Goal: Information Seeking & Learning: Learn about a topic

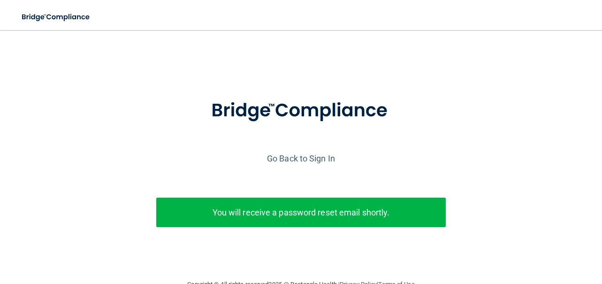
scroll to position [17, 0]
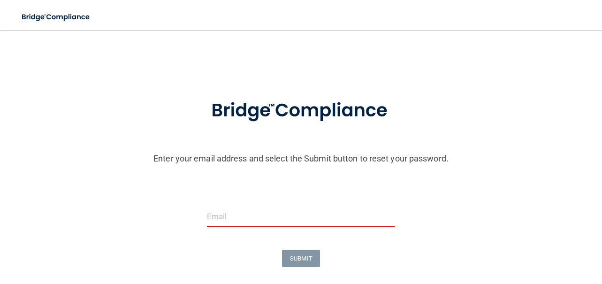
scroll to position [61, 2]
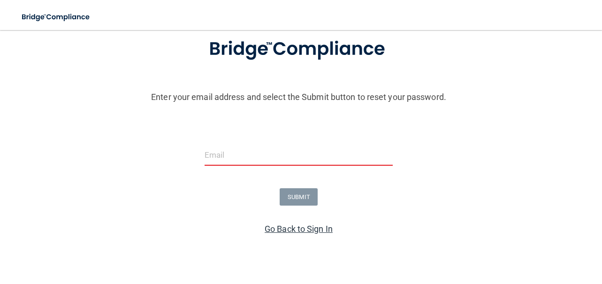
click at [277, 225] on link "Go Back to Sign In" at bounding box center [298, 229] width 68 height 10
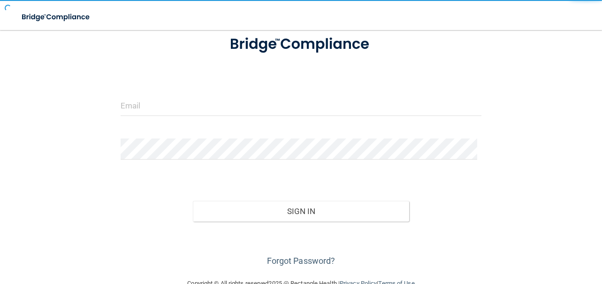
scroll to position [61, 0]
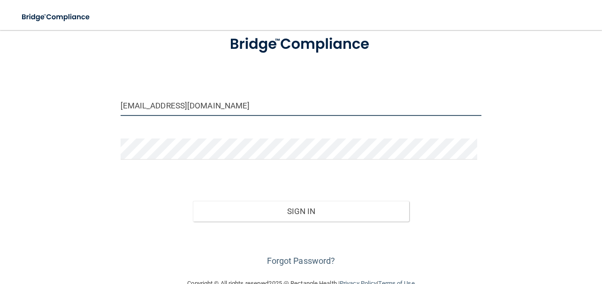
drag, startPoint x: 266, startPoint y: 104, endPoint x: 110, endPoint y: 111, distance: 156.3
click at [110, 111] on div "dgiroux@timberlanedental.com Invalid email/password. You don't have permission …" at bounding box center [301, 123] width 564 height 290
click at [189, 107] on input "dgiroux@timberlanedental.com" at bounding box center [301, 105] width 361 height 21
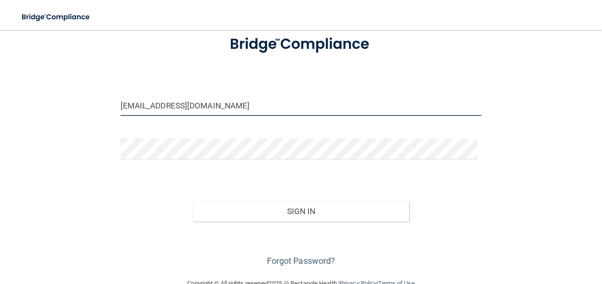
click at [189, 107] on input "dgiroux@timberlanedental.com" at bounding box center [301, 105] width 361 height 21
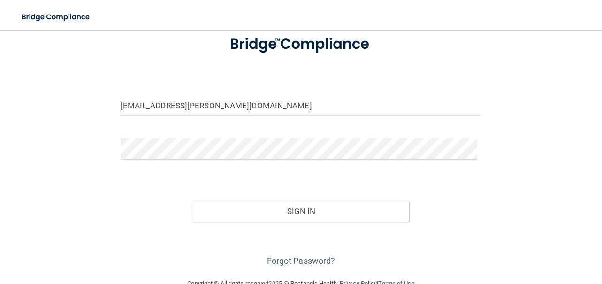
click at [178, 136] on form "daisy.welton@us.af.mil Invalid email/password. You don't have permission to acc…" at bounding box center [301, 146] width 361 height 243
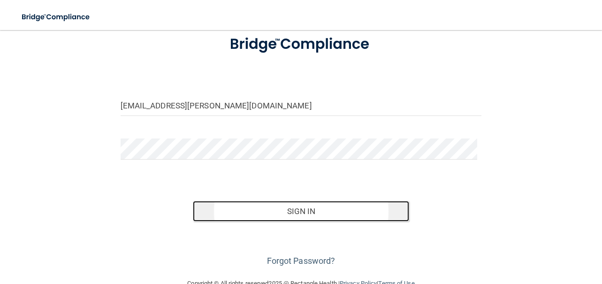
click at [295, 208] on button "Sign In" at bounding box center [301, 211] width 217 height 21
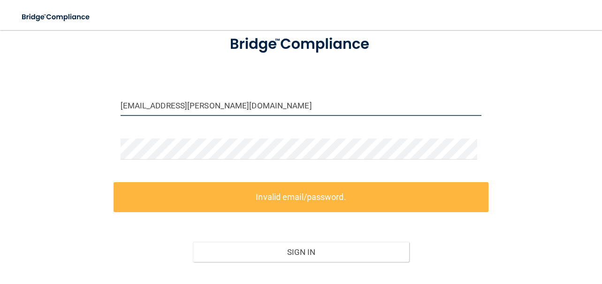
click at [211, 111] on input "daisy.welton@us.af.mil" at bounding box center [301, 105] width 361 height 21
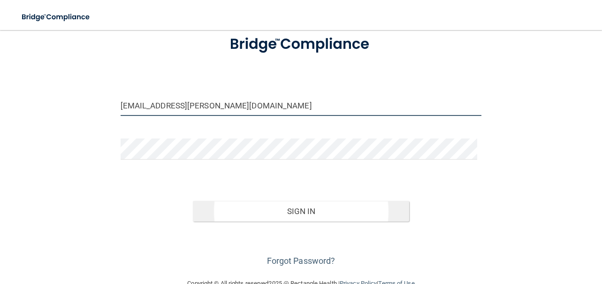
type input "[EMAIL_ADDRESS][PERSON_NAME][DOMAIN_NAME]"
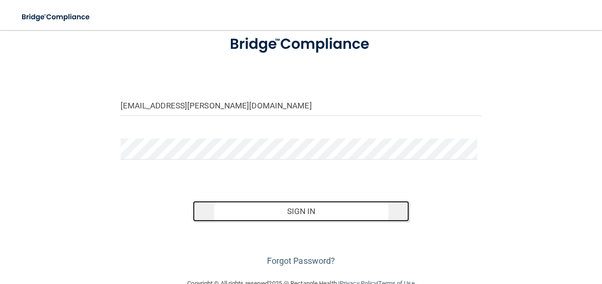
click at [349, 210] on button "Sign In" at bounding box center [301, 211] width 217 height 21
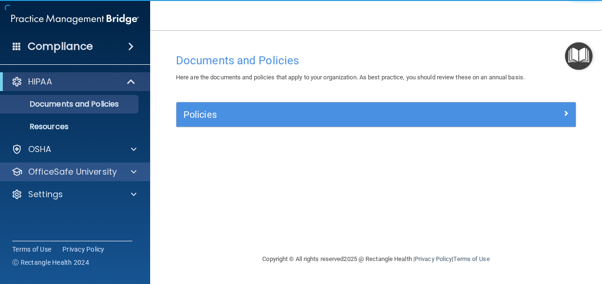
click at [59, 177] on div "OfficeSafe University" at bounding box center [75, 171] width 151 height 19
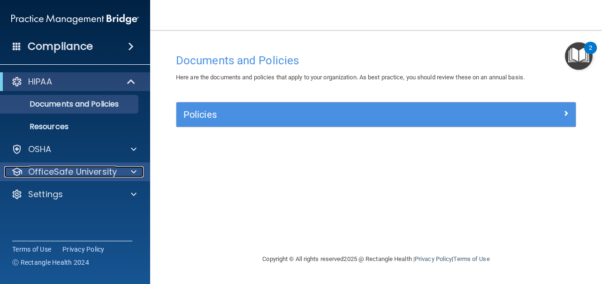
click at [128, 172] on div at bounding box center [132, 171] width 23 height 11
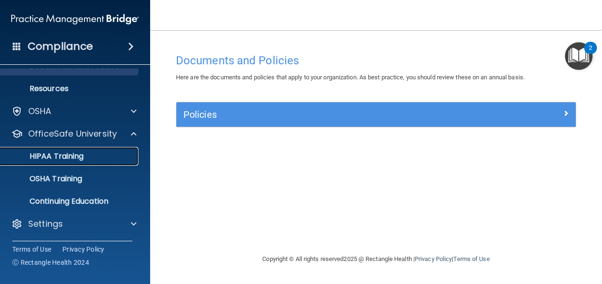
click at [87, 161] on link "HIPAA Training" at bounding box center [65, 156] width 148 height 19
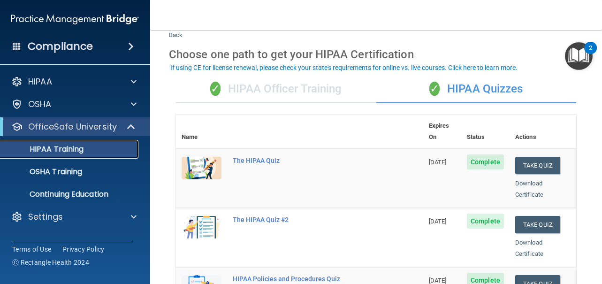
scroll to position [29, 0]
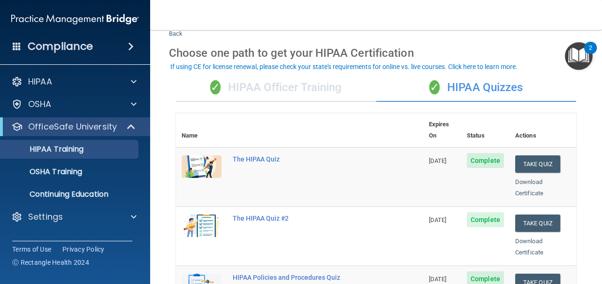
click at [285, 93] on div "✓ HIPAA Officer Training" at bounding box center [276, 88] width 200 height 28
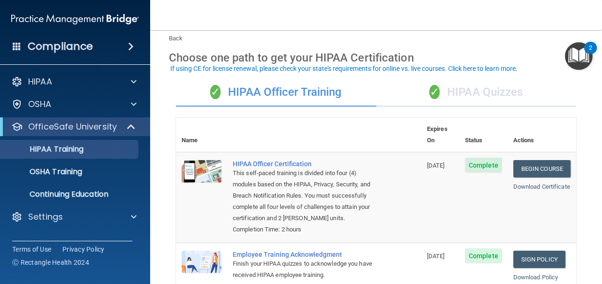
scroll to position [0, 0]
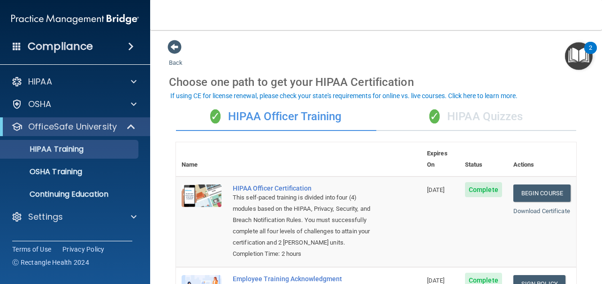
click at [451, 112] on div "✓ HIPAA Quizzes" at bounding box center [476, 117] width 200 height 28
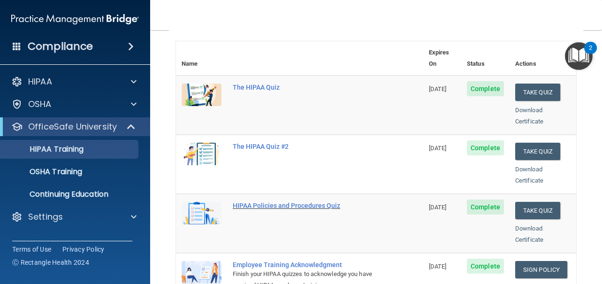
scroll to position [100, 0]
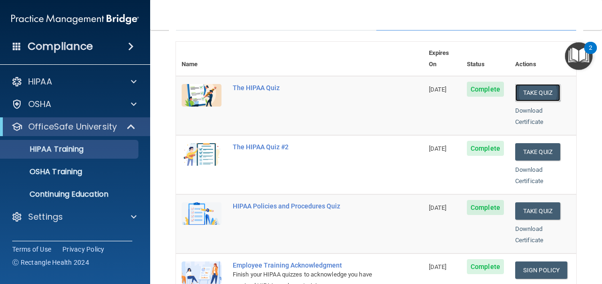
click at [535, 84] on button "Take Quiz" at bounding box center [537, 92] width 45 height 17
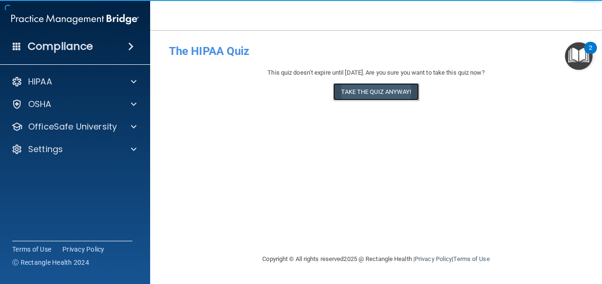
click at [388, 90] on button "Take the quiz anyway!" at bounding box center [375, 91] width 85 height 17
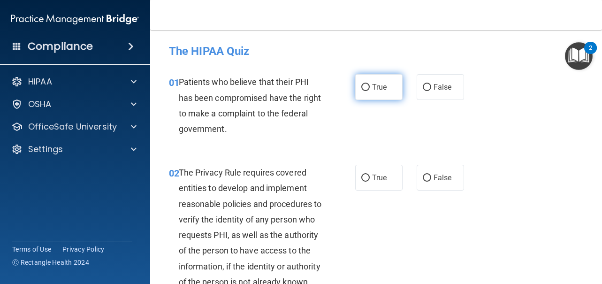
click at [361, 89] on input "True" at bounding box center [365, 87] width 8 height 7
radio input "true"
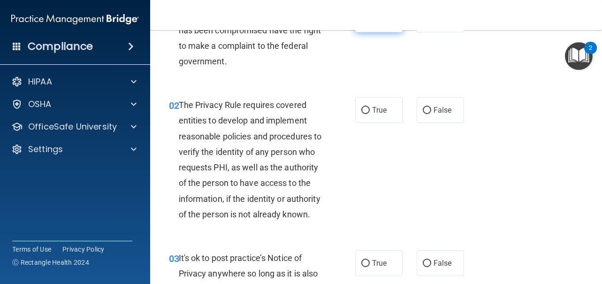
scroll to position [68, 0]
click at [376, 116] on label "True" at bounding box center [378, 110] width 47 height 26
click at [369, 113] on input "True" at bounding box center [365, 109] width 8 height 7
radio input "true"
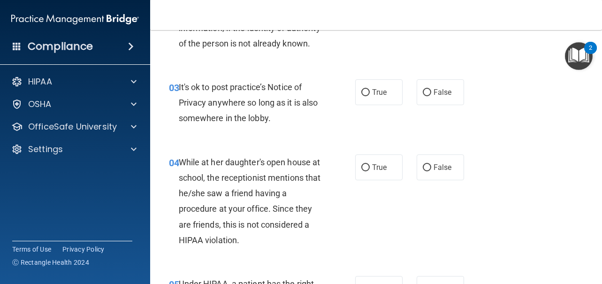
scroll to position [240, 0]
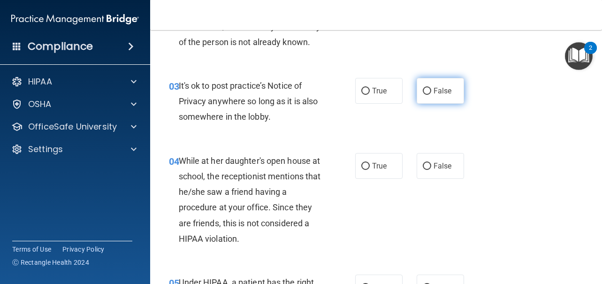
click at [428, 102] on label "False" at bounding box center [439, 91] width 47 height 26
click at [428, 95] on input "False" at bounding box center [426, 91] width 8 height 7
radio input "true"
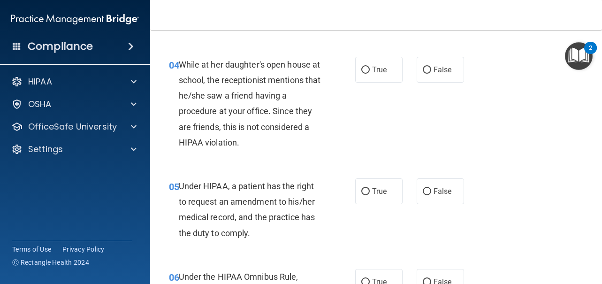
scroll to position [338, 0]
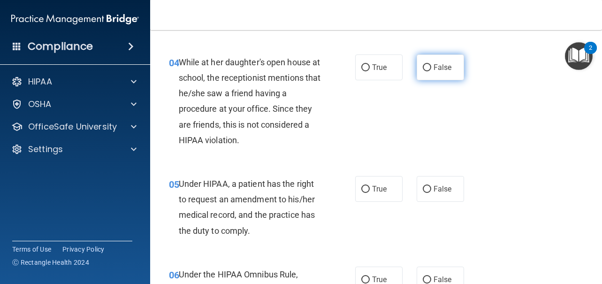
click at [420, 76] on label "False" at bounding box center [439, 67] width 47 height 26
click at [422, 71] on input "False" at bounding box center [426, 67] width 8 height 7
radio input "true"
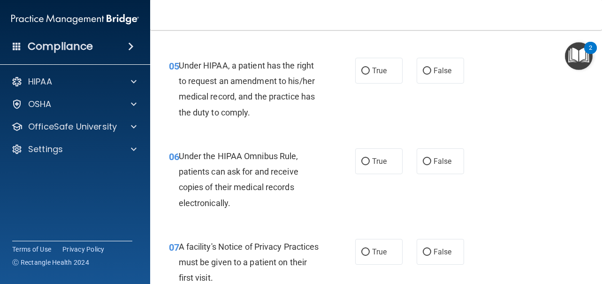
scroll to position [457, 0]
click at [419, 83] on label "False" at bounding box center [439, 70] width 47 height 26
click at [422, 74] on input "False" at bounding box center [426, 70] width 8 height 7
radio input "true"
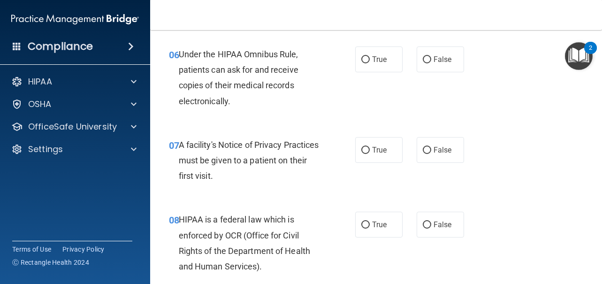
scroll to position [558, 0]
click at [366, 69] on label "True" at bounding box center [378, 59] width 47 height 26
click at [366, 63] on input "True" at bounding box center [365, 59] width 8 height 7
radio input "true"
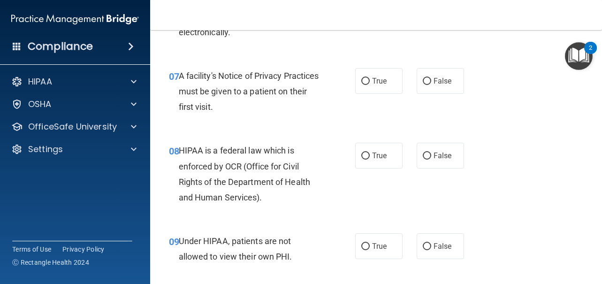
scroll to position [628, 0]
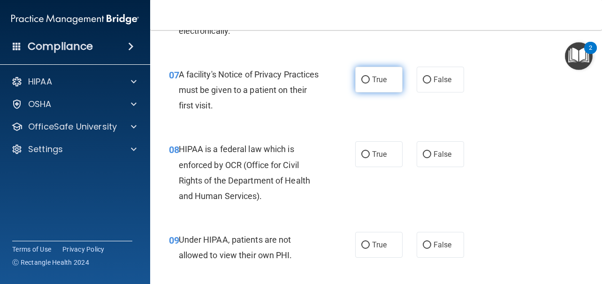
click at [377, 84] on span "True" at bounding box center [379, 79] width 15 height 9
click at [369, 83] on input "True" at bounding box center [365, 79] width 8 height 7
radio input "true"
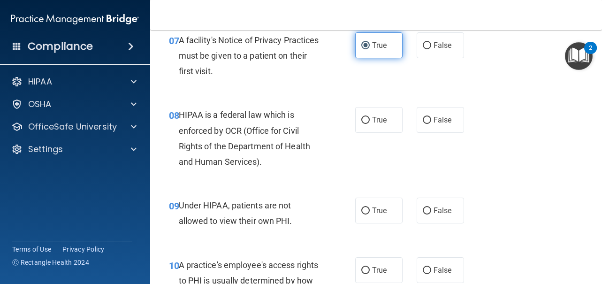
scroll to position [668, 0]
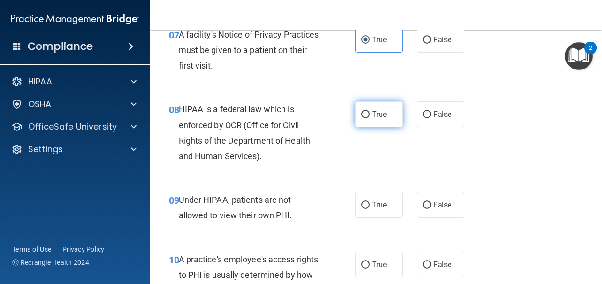
click at [374, 119] on span "True" at bounding box center [379, 114] width 15 height 9
click at [369, 118] on input "True" at bounding box center [365, 114] width 8 height 7
radio input "true"
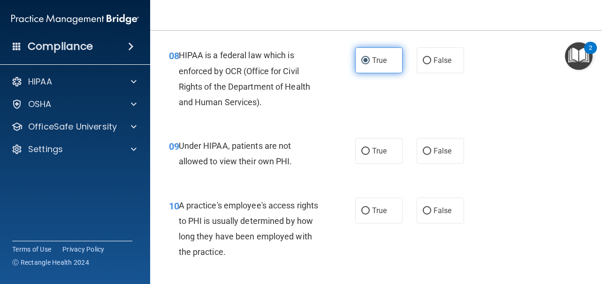
scroll to position [723, 0]
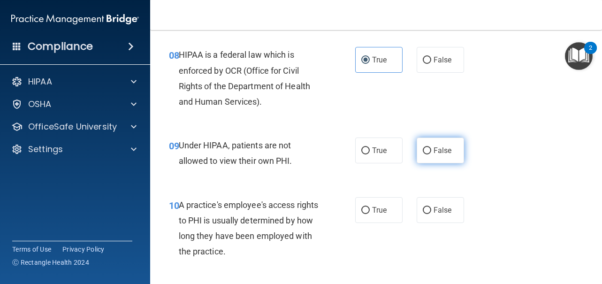
click at [435, 155] on span "False" at bounding box center [442, 150] width 18 height 9
click at [431, 154] on input "False" at bounding box center [426, 150] width 8 height 7
radio input "true"
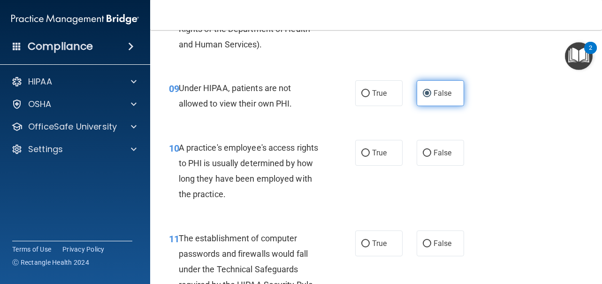
scroll to position [781, 0]
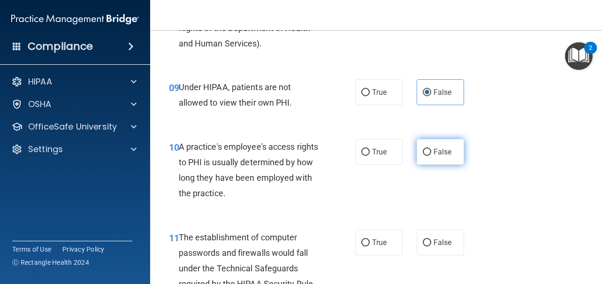
click at [419, 163] on label "False" at bounding box center [439, 152] width 47 height 26
click at [422, 156] on input "False" at bounding box center [426, 152] width 8 height 7
radio input "true"
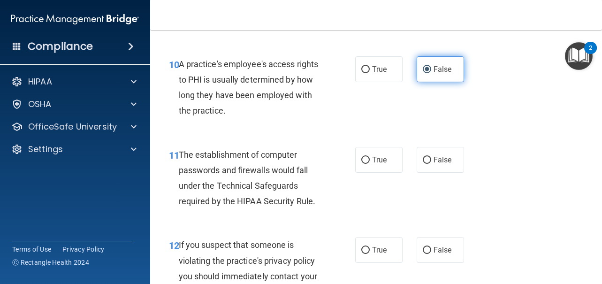
scroll to position [866, 0]
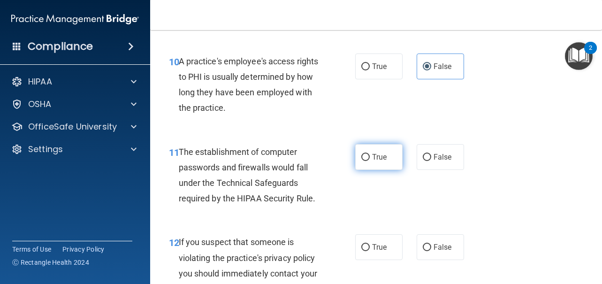
click at [372, 161] on span "True" at bounding box center [379, 156] width 15 height 9
click at [369, 161] on input "True" at bounding box center [365, 157] width 8 height 7
radio input "true"
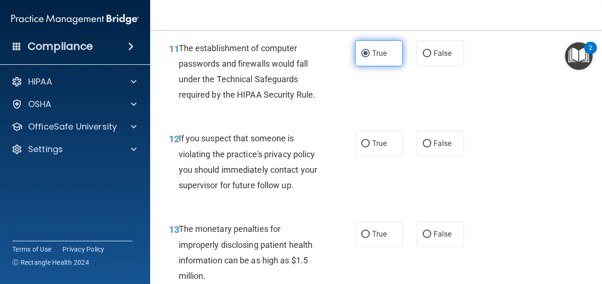
scroll to position [971, 0]
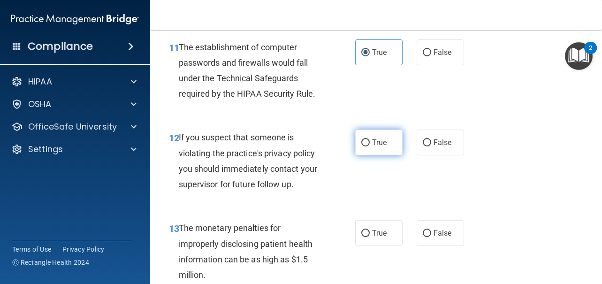
click at [372, 155] on label "True" at bounding box center [378, 142] width 47 height 26
click at [369, 146] on input "True" at bounding box center [365, 142] width 8 height 7
radio input "true"
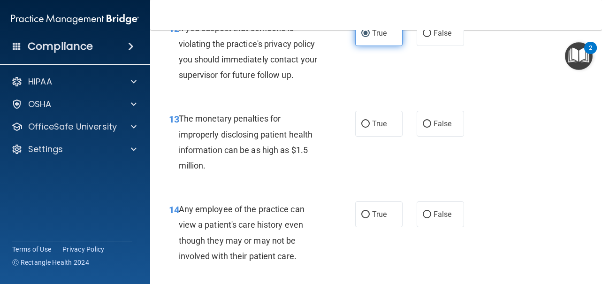
scroll to position [1080, 0]
click at [377, 128] on span "True" at bounding box center [379, 123] width 15 height 9
click at [369, 127] on input "True" at bounding box center [365, 123] width 8 height 7
radio input "true"
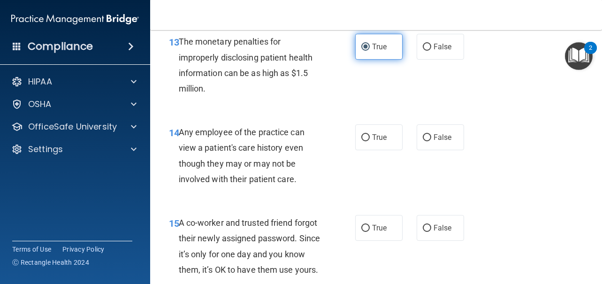
scroll to position [1159, 0]
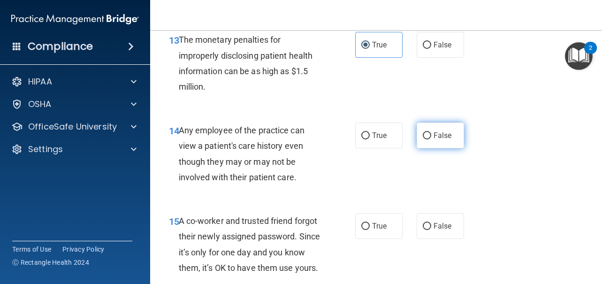
click at [434, 148] on label "False" at bounding box center [439, 135] width 47 height 26
click at [431, 139] on input "False" at bounding box center [426, 135] width 8 height 7
radio input "true"
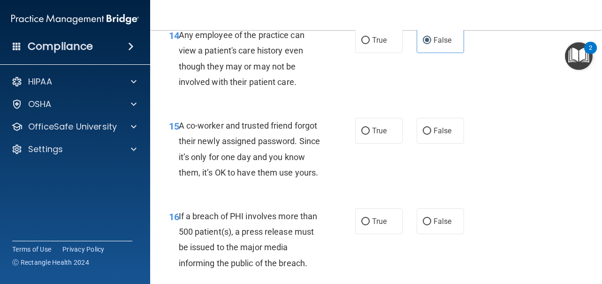
scroll to position [1255, 0]
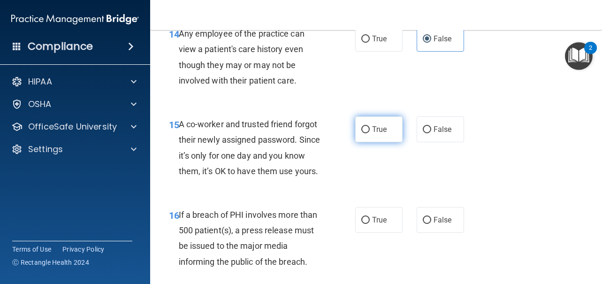
click at [364, 133] on input "True" at bounding box center [365, 129] width 8 height 7
radio input "true"
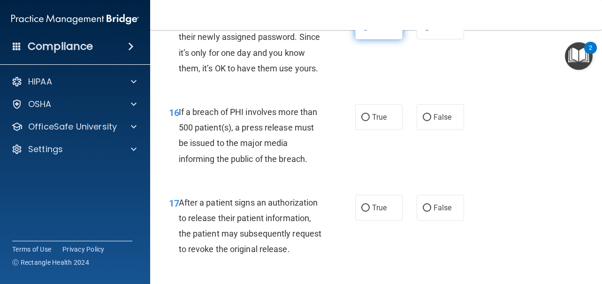
scroll to position [1363, 0]
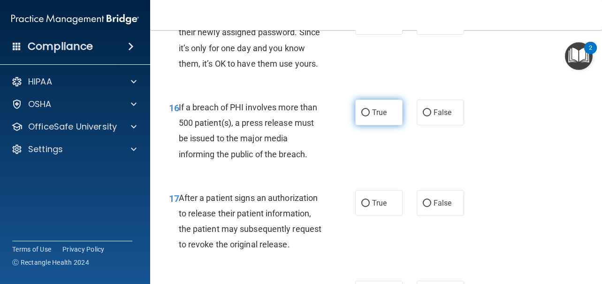
click at [372, 117] on span "True" at bounding box center [379, 112] width 15 height 9
click at [369, 116] on input "True" at bounding box center [365, 112] width 8 height 7
radio input "true"
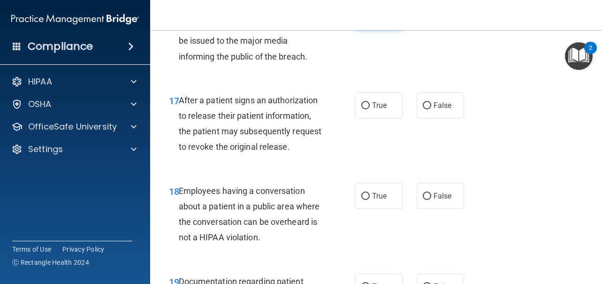
scroll to position [1462, 0]
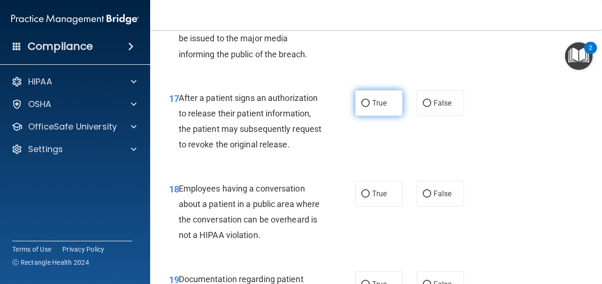
click at [377, 116] on label "True" at bounding box center [378, 103] width 47 height 26
click at [369, 107] on input "True" at bounding box center [365, 103] width 8 height 7
radio input "true"
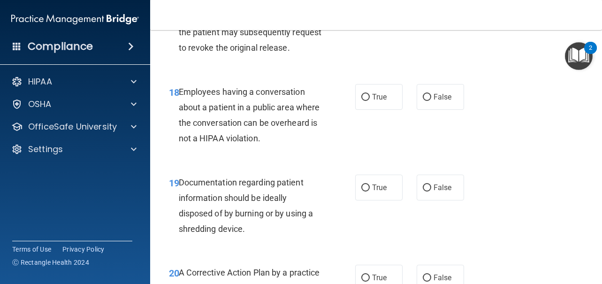
scroll to position [1560, 0]
click at [439, 109] on label "False" at bounding box center [439, 96] width 47 height 26
click at [431, 100] on input "False" at bounding box center [426, 96] width 8 height 7
radio input "true"
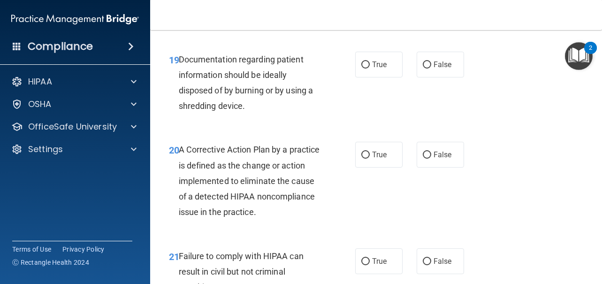
scroll to position [1682, 0]
click at [366, 77] on label "True" at bounding box center [378, 65] width 47 height 26
click at [366, 68] on input "True" at bounding box center [365, 64] width 8 height 7
radio input "true"
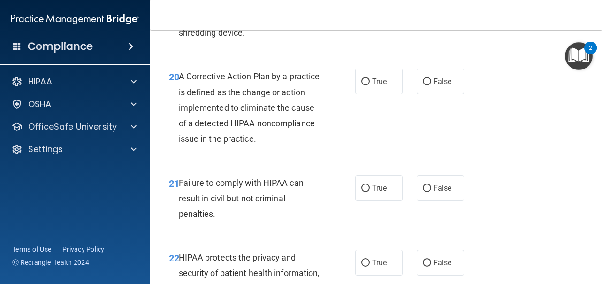
scroll to position [1766, 0]
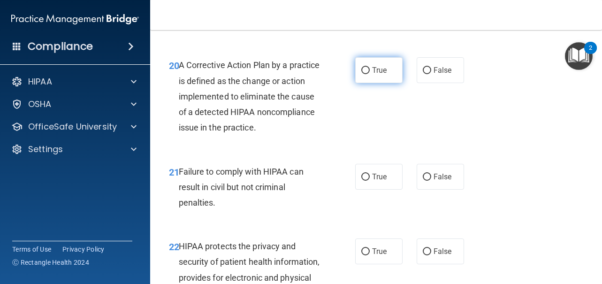
click at [384, 83] on label "True" at bounding box center [378, 70] width 47 height 26
click at [369, 74] on input "True" at bounding box center [365, 70] width 8 height 7
radio input "true"
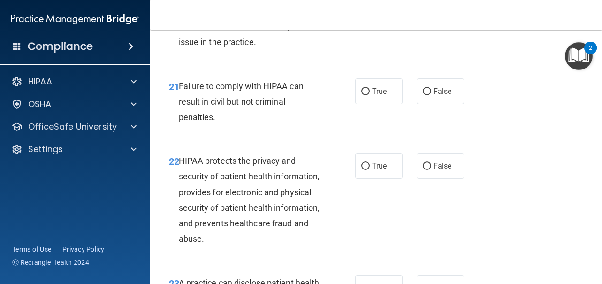
scroll to position [1852, 0]
click at [448, 104] on label "False" at bounding box center [439, 91] width 47 height 26
click at [431, 95] on input "False" at bounding box center [426, 91] width 8 height 7
radio input "true"
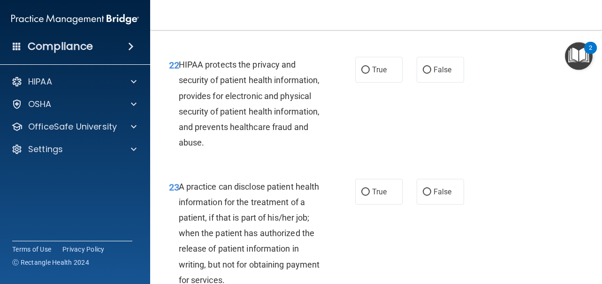
scroll to position [1952, 0]
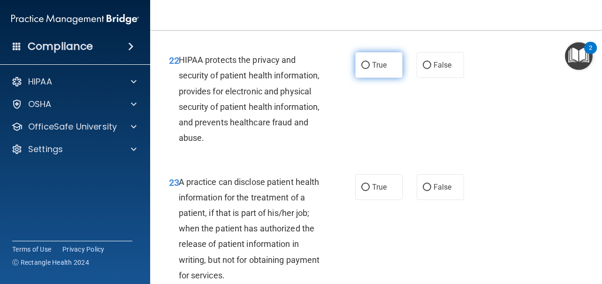
click at [378, 78] on label "True" at bounding box center [378, 65] width 47 height 26
click at [369, 69] on input "True" at bounding box center [365, 65] width 8 height 7
radio input "true"
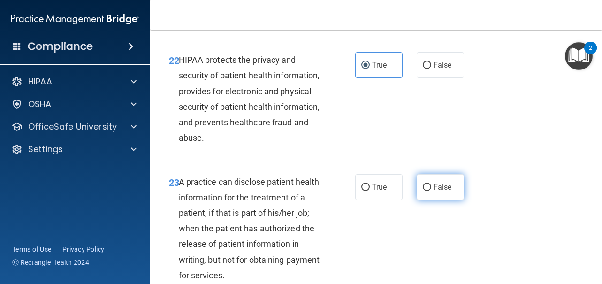
click at [440, 200] on label "False" at bounding box center [439, 187] width 47 height 26
click at [431, 191] on input "False" at bounding box center [426, 187] width 8 height 7
radio input "true"
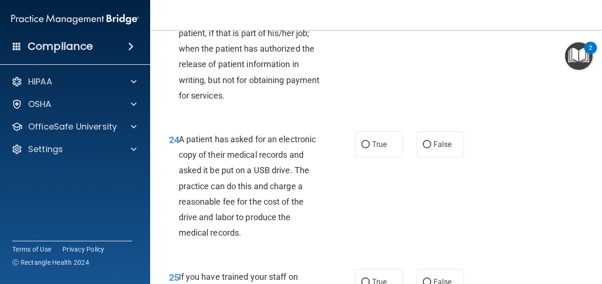
scroll to position [2133, 0]
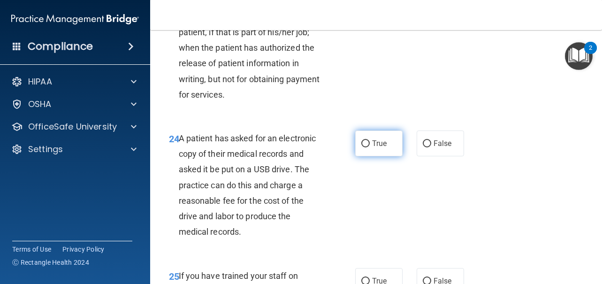
click at [372, 148] on span "True" at bounding box center [379, 143] width 15 height 9
click at [369, 147] on input "True" at bounding box center [365, 143] width 8 height 7
radio input "true"
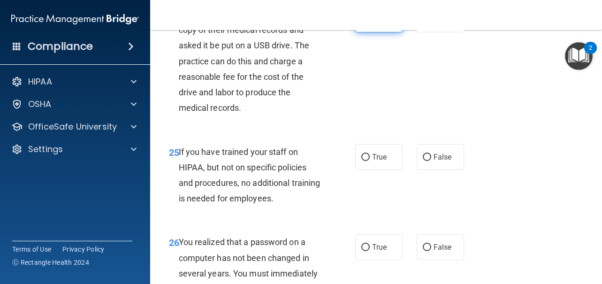
scroll to position [2269, 0]
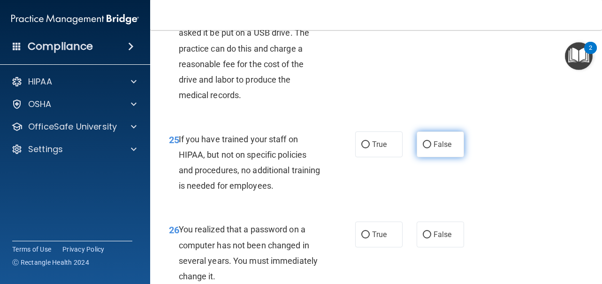
click at [433, 149] on span "False" at bounding box center [442, 144] width 18 height 9
click at [431, 148] on input "False" at bounding box center [426, 144] width 8 height 7
radio input "true"
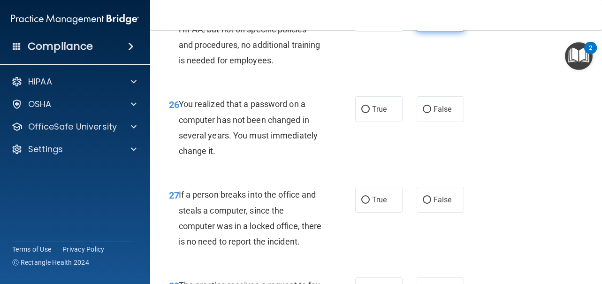
scroll to position [2414, 0]
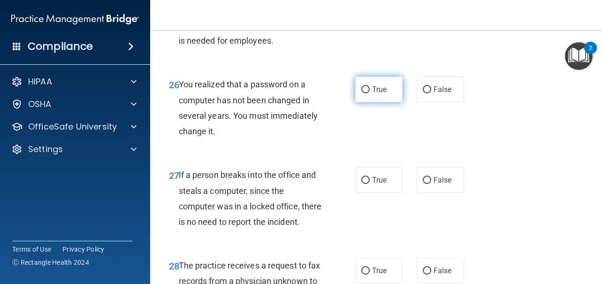
click at [369, 102] on label "True" at bounding box center [378, 89] width 47 height 26
click at [369, 93] on input "True" at bounding box center [365, 89] width 8 height 7
radio input "true"
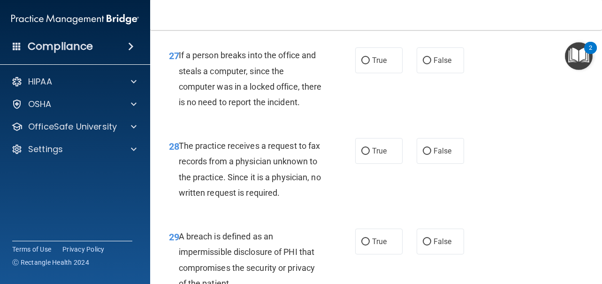
scroll to position [2534, 0]
click at [430, 73] on label "False" at bounding box center [439, 60] width 47 height 26
click at [430, 64] on input "False" at bounding box center [426, 60] width 8 height 7
radio input "true"
click at [439, 155] on span "False" at bounding box center [442, 150] width 18 height 9
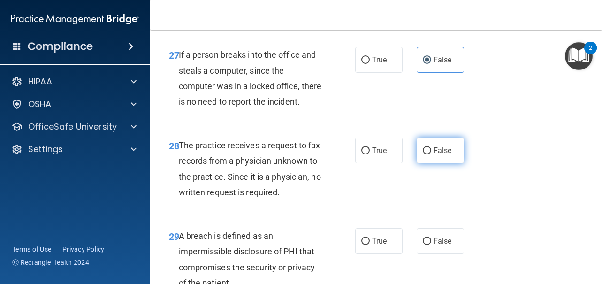
click at [431, 154] on input "False" at bounding box center [426, 150] width 8 height 7
radio input "true"
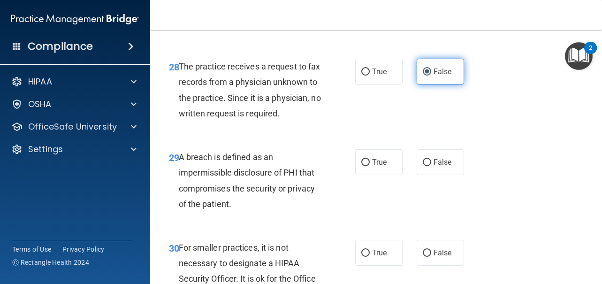
scroll to position [2648, 0]
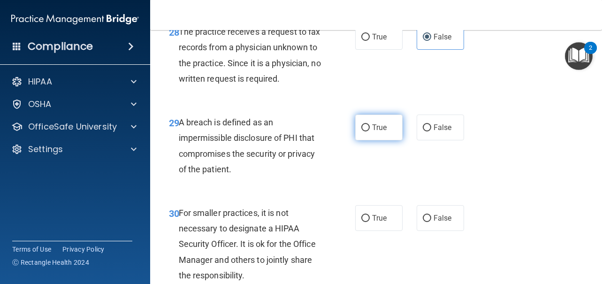
click at [370, 140] on label "True" at bounding box center [378, 127] width 47 height 26
click at [369, 131] on input "True" at bounding box center [365, 127] width 8 height 7
radio input "true"
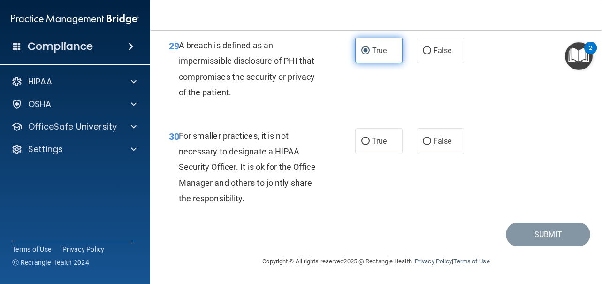
scroll to position [2803, 0]
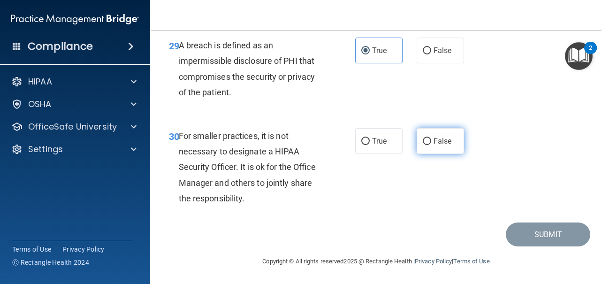
click at [455, 136] on label "False" at bounding box center [439, 141] width 47 height 26
click at [431, 138] on input "False" at bounding box center [426, 141] width 8 height 7
radio input "true"
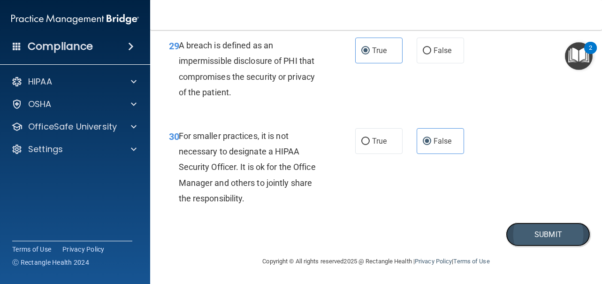
click at [554, 236] on button "Submit" at bounding box center [547, 234] width 84 height 24
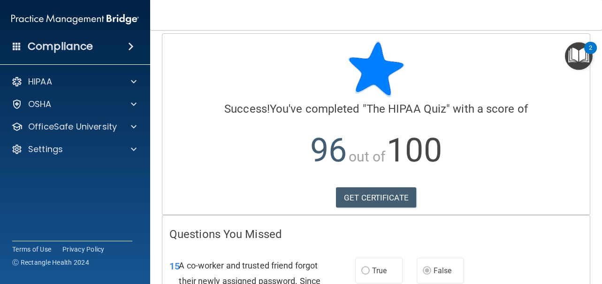
scroll to position [6, 0]
click at [390, 203] on link "GET CERTIFICATE" at bounding box center [376, 198] width 80 height 21
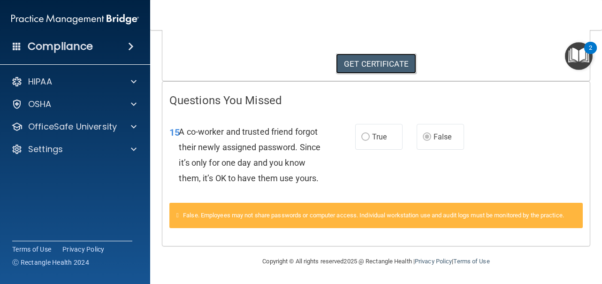
scroll to position [0, 0]
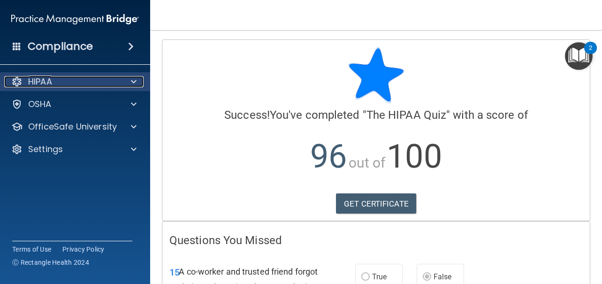
click at [89, 82] on div "HIPAA" at bounding box center [62, 81] width 116 height 11
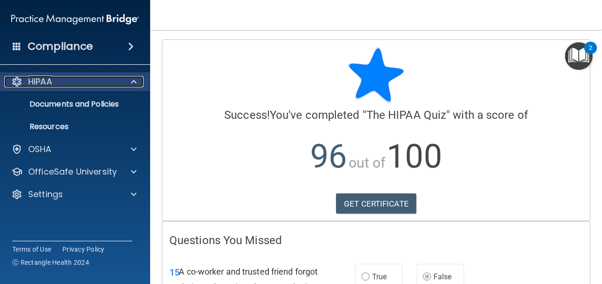
click at [87, 84] on div "HIPAA" at bounding box center [62, 81] width 116 height 11
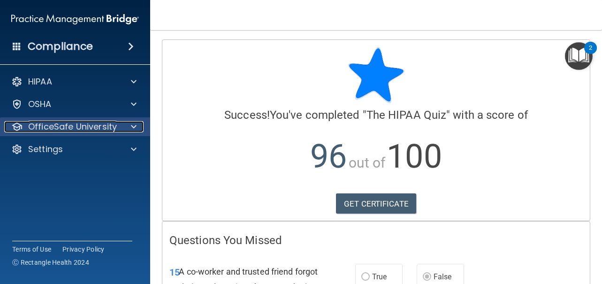
click at [86, 122] on p "OfficeSafe University" at bounding box center [72, 126] width 89 height 11
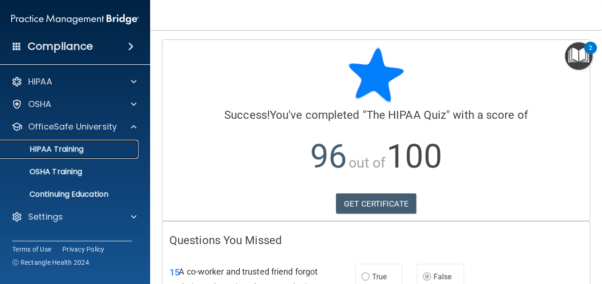
click at [86, 152] on div "HIPAA Training" at bounding box center [70, 148] width 128 height 9
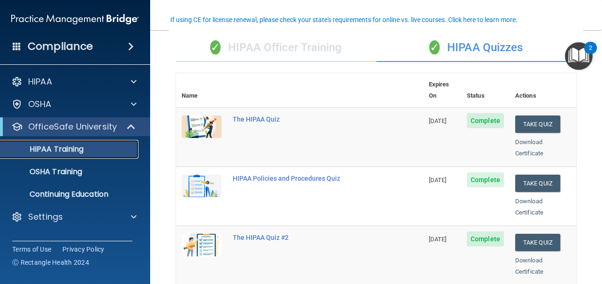
scroll to position [77, 0]
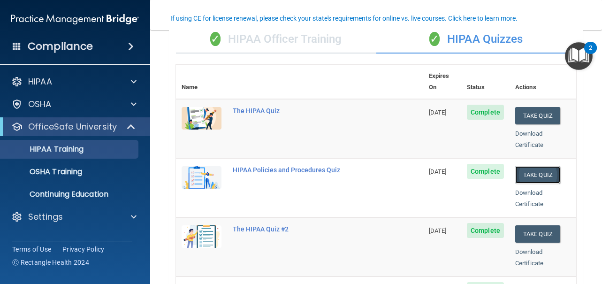
click at [515, 166] on button "Take Quiz" at bounding box center [537, 174] width 45 height 17
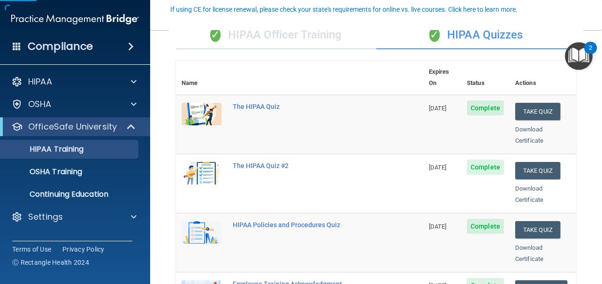
scroll to position [86, 0]
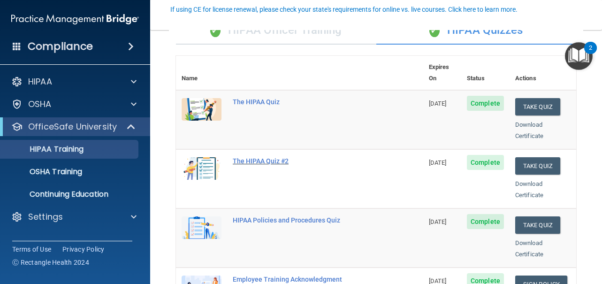
click at [272, 157] on div "The HIPAA Quiz #2" at bounding box center [304, 161] width 143 height 8
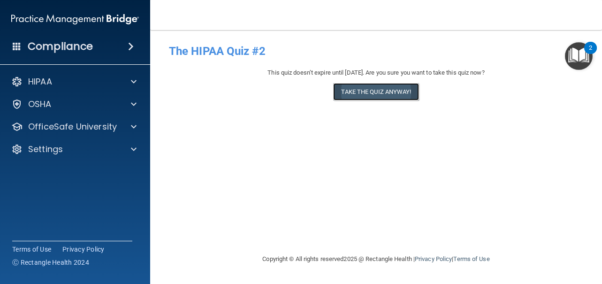
click at [340, 96] on button "Take the quiz anyway!" at bounding box center [375, 91] width 85 height 17
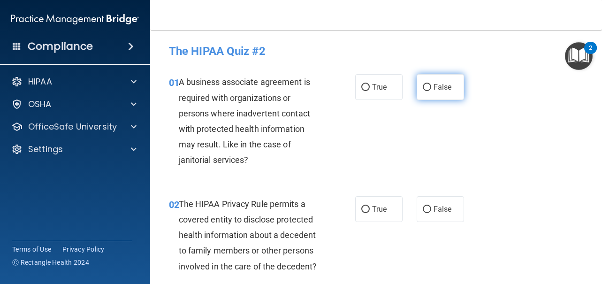
click at [434, 87] on span "False" at bounding box center [442, 87] width 18 height 9
click at [431, 87] on input "False" at bounding box center [426, 87] width 8 height 7
radio input "true"
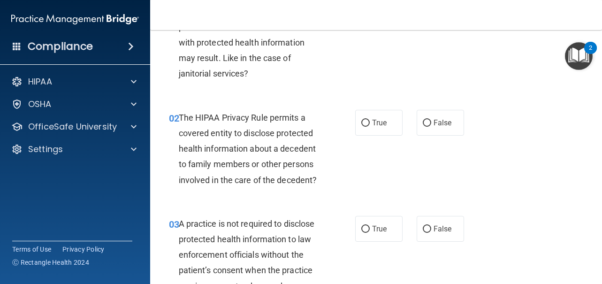
scroll to position [87, 0]
click at [367, 126] on label "True" at bounding box center [378, 122] width 47 height 26
click at [367, 126] on input "True" at bounding box center [365, 122] width 8 height 7
radio input "true"
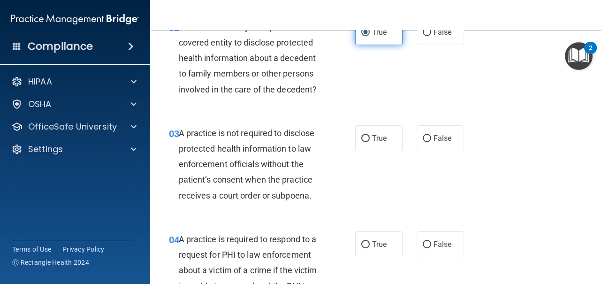
scroll to position [178, 0]
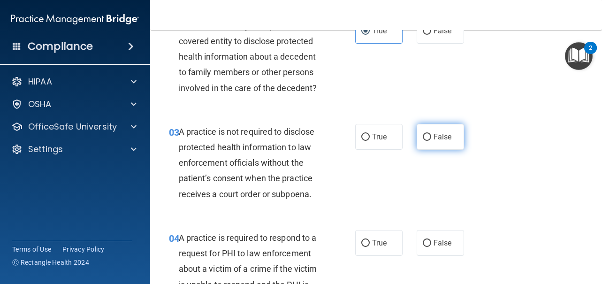
click at [428, 125] on label "False" at bounding box center [439, 137] width 47 height 26
click at [428, 134] on input "False" at bounding box center [426, 137] width 8 height 7
radio input "true"
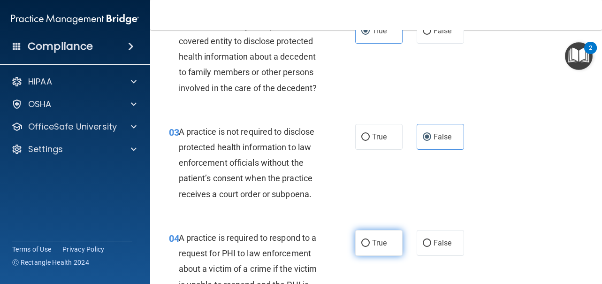
click at [372, 241] on span "True" at bounding box center [379, 242] width 15 height 9
click at [369, 241] on input "True" at bounding box center [365, 243] width 8 height 7
radio input "true"
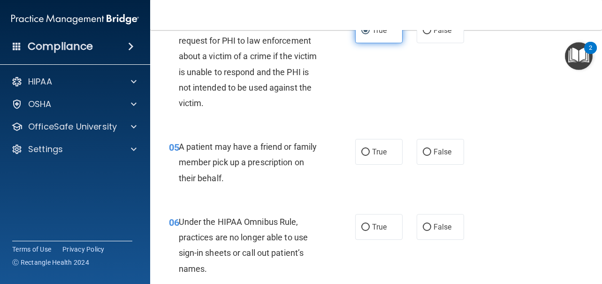
scroll to position [392, 0]
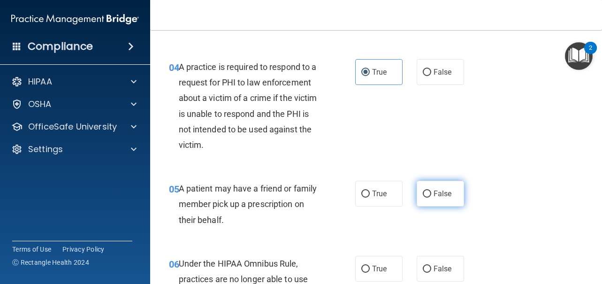
click at [443, 188] on label "False" at bounding box center [439, 194] width 47 height 26
click at [431, 190] on input "False" at bounding box center [426, 193] width 8 height 7
radio input "true"
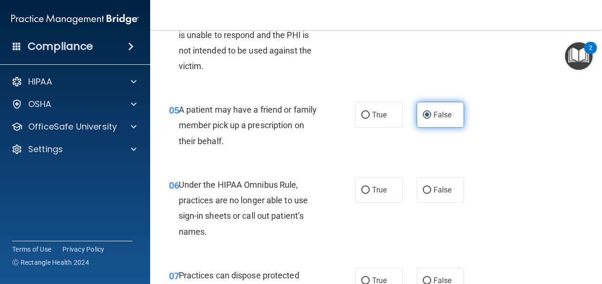
scroll to position [428, 0]
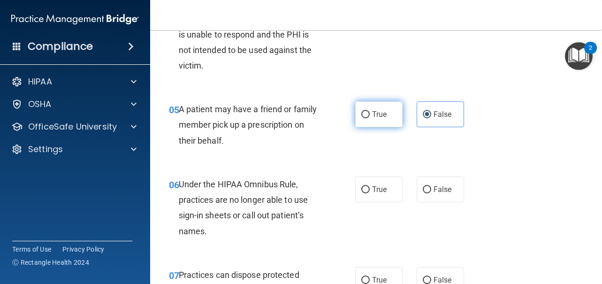
click at [384, 115] on label "True" at bounding box center [378, 114] width 47 height 26
click at [369, 115] on input "True" at bounding box center [365, 114] width 8 height 7
radio input "true"
radio input "false"
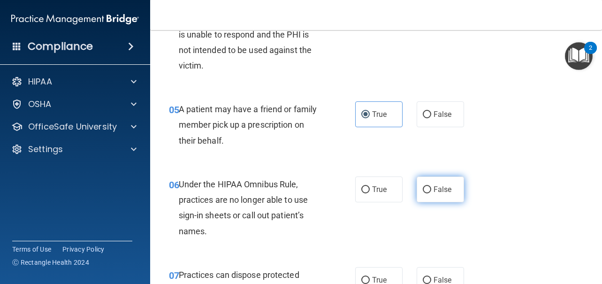
click at [436, 202] on label "False" at bounding box center [439, 189] width 47 height 26
click at [431, 193] on input "False" at bounding box center [426, 189] width 8 height 7
radio input "true"
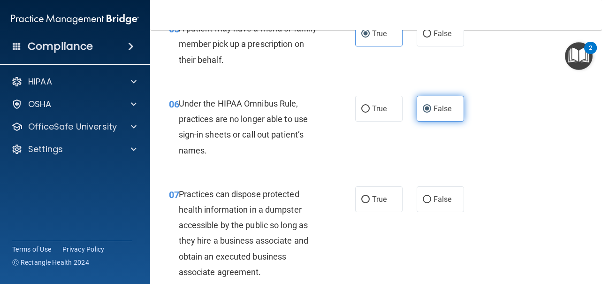
click at [436, 202] on span "False" at bounding box center [442, 199] width 18 height 9
click at [431, 202] on input "False" at bounding box center [426, 199] width 8 height 7
radio input "true"
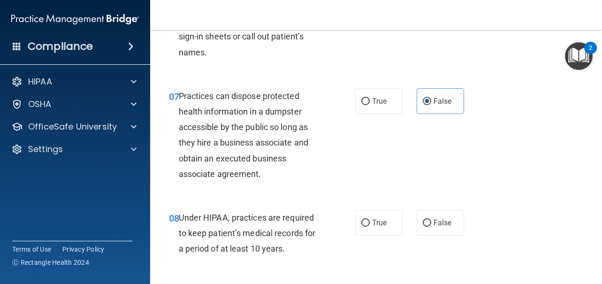
scroll to position [617, 0]
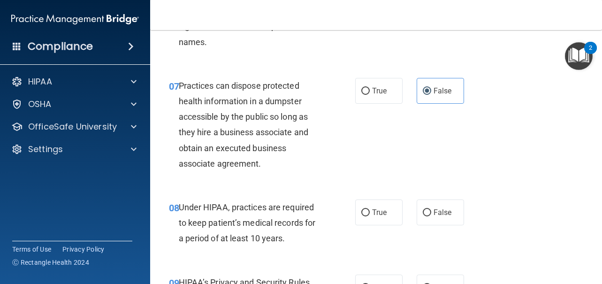
click at [436, 202] on label "False" at bounding box center [439, 212] width 47 height 26
click at [431, 209] on input "False" at bounding box center [426, 212] width 8 height 7
radio input "true"
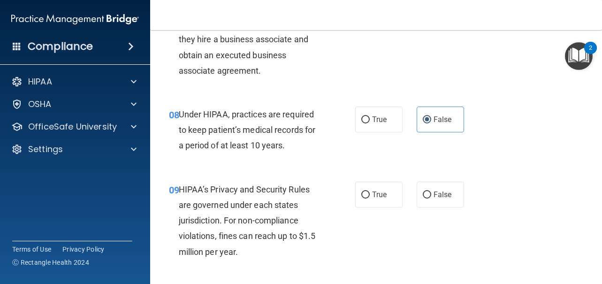
scroll to position [713, 0]
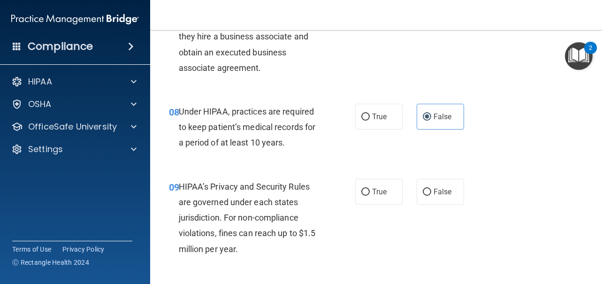
click at [436, 202] on label "False" at bounding box center [439, 192] width 47 height 26
click at [431, 196] on input "False" at bounding box center [426, 191] width 8 height 7
radio input "true"
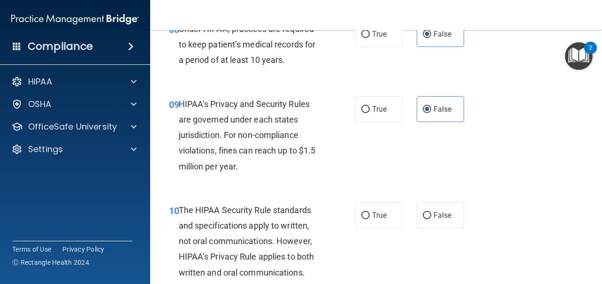
scroll to position [855, 0]
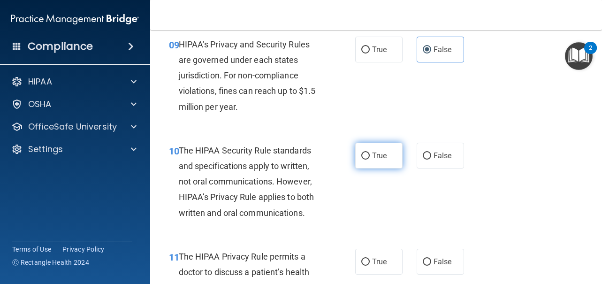
click at [375, 155] on span "True" at bounding box center [379, 155] width 15 height 9
click at [369, 155] on input "True" at bounding box center [365, 155] width 8 height 7
radio input "true"
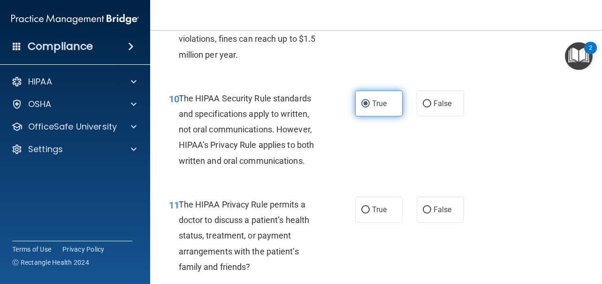
scroll to position [924, 0]
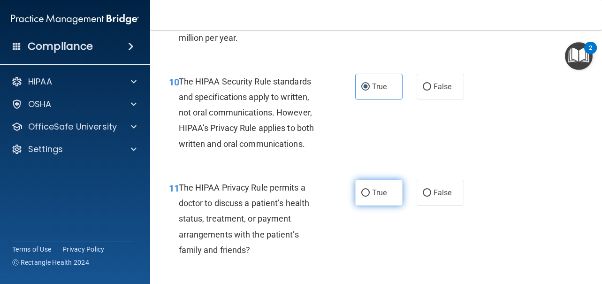
click at [369, 197] on label "True" at bounding box center [378, 193] width 47 height 26
click at [369, 196] on input "True" at bounding box center [365, 192] width 8 height 7
radio input "true"
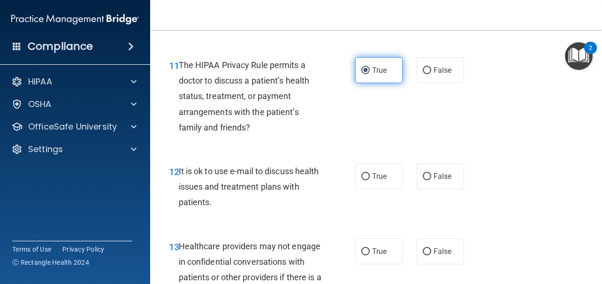
scroll to position [1047, 0]
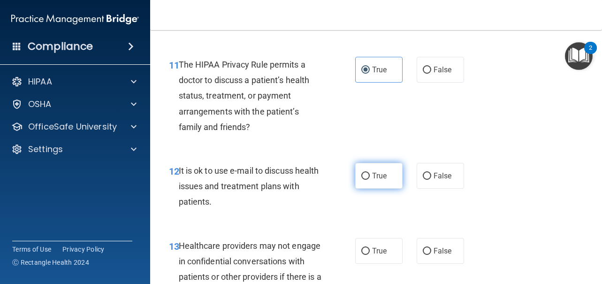
click at [374, 177] on span "True" at bounding box center [379, 175] width 15 height 9
click at [369, 177] on input "True" at bounding box center [365, 176] width 8 height 7
radio input "true"
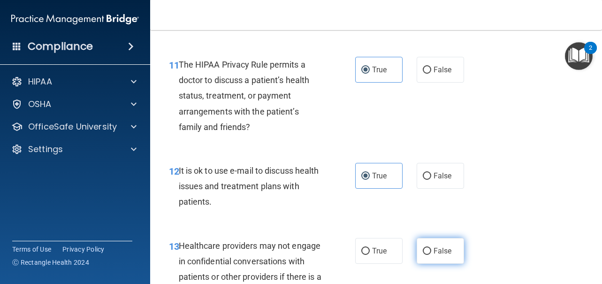
click at [437, 241] on label "False" at bounding box center [439, 251] width 47 height 26
click at [431, 248] on input "False" at bounding box center [426, 251] width 8 height 7
radio input "true"
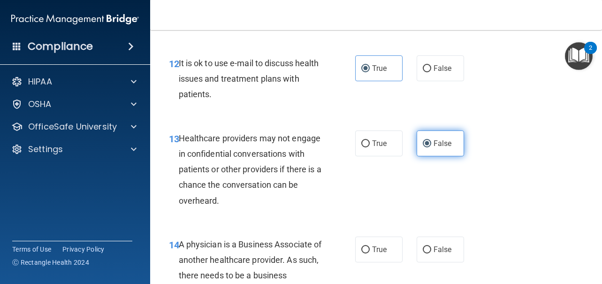
scroll to position [1162, 0]
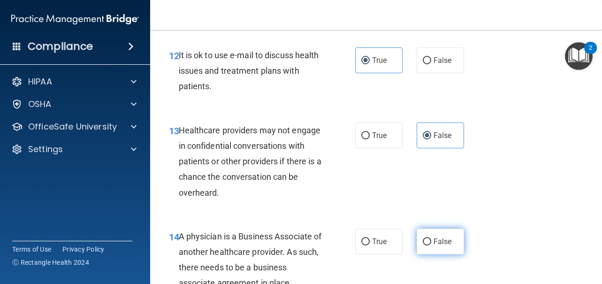
click at [433, 233] on label "False" at bounding box center [439, 241] width 47 height 26
click at [431, 238] on input "False" at bounding box center [426, 241] width 8 height 7
radio input "true"
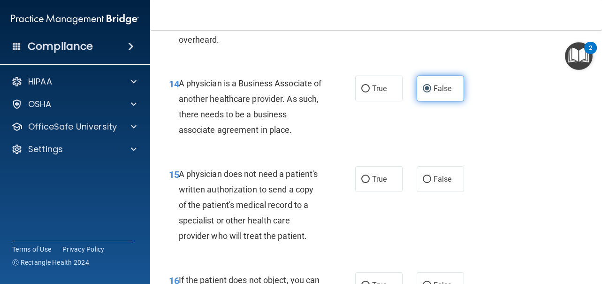
scroll to position [1316, 0]
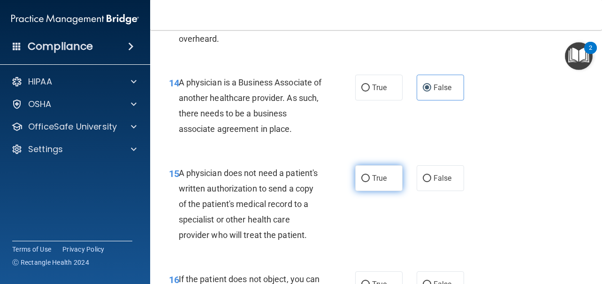
click at [372, 170] on label "True" at bounding box center [378, 178] width 47 height 26
click at [369, 175] on input "True" at bounding box center [365, 178] width 8 height 7
radio input "true"
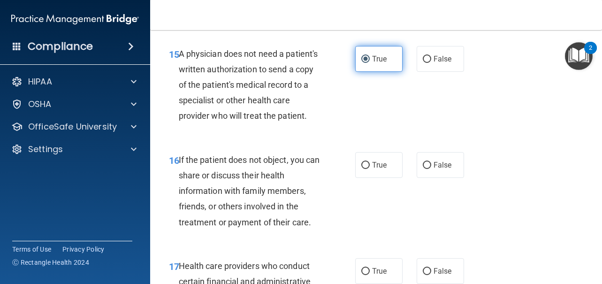
click at [372, 170] on label "True" at bounding box center [378, 165] width 47 height 26
click at [369, 169] on input "True" at bounding box center [365, 165] width 8 height 7
radio input "true"
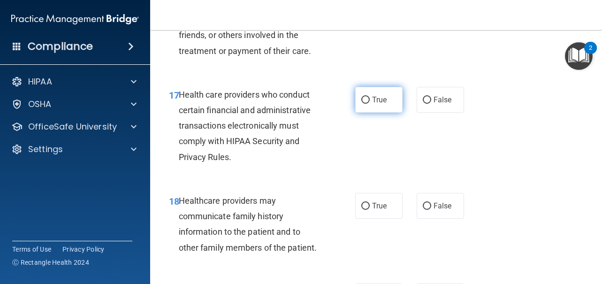
scroll to position [1592, 0]
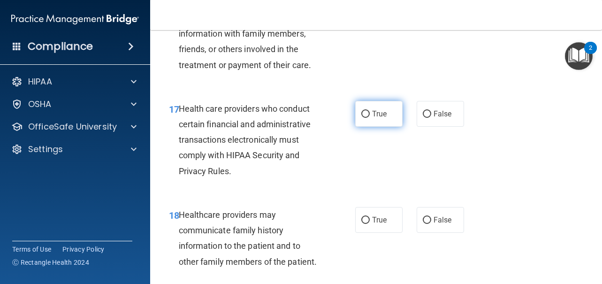
click at [376, 118] on span "True" at bounding box center [379, 113] width 15 height 9
click at [369, 118] on input "True" at bounding box center [365, 114] width 8 height 7
radio input "true"
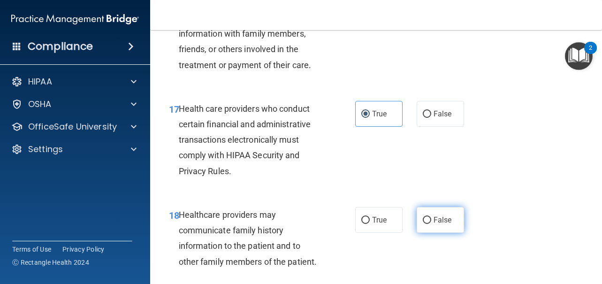
click at [424, 226] on label "False" at bounding box center [439, 220] width 47 height 26
click at [424, 224] on input "False" at bounding box center [426, 220] width 8 height 7
radio input "true"
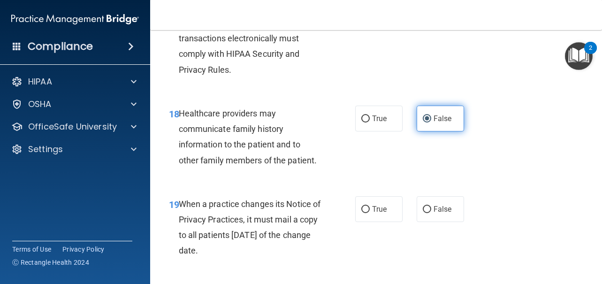
click at [424, 213] on input "False" at bounding box center [426, 209] width 8 height 7
radio input "true"
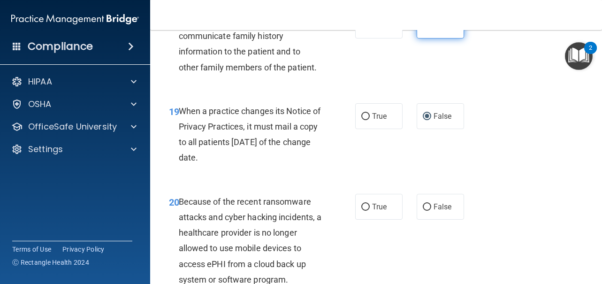
scroll to position [1797, 0]
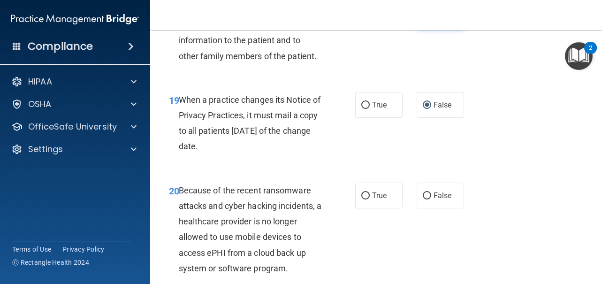
click at [424, 226] on div "20 Because of the recent ransomware attacks and cyber hacking incidents, a heal…" at bounding box center [376, 231] width 428 height 121
click at [433, 200] on span "False" at bounding box center [442, 195] width 18 height 9
click at [431, 199] on input "False" at bounding box center [426, 195] width 8 height 7
radio input "true"
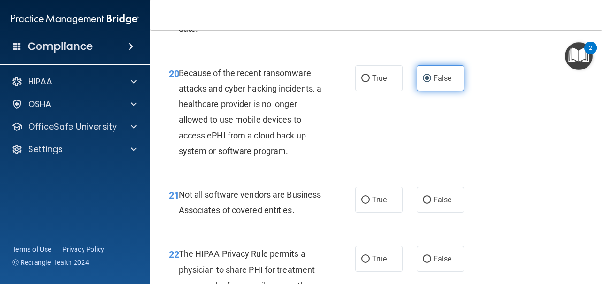
scroll to position [1915, 0]
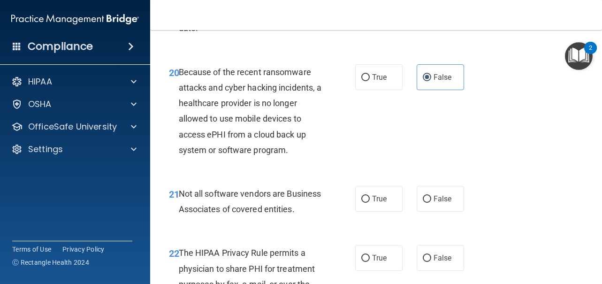
click at [351, 219] on div "21 Not all software vendors are Business Associates of covered entities." at bounding box center [262, 204] width 214 height 36
click at [372, 208] on label "True" at bounding box center [378, 199] width 47 height 26
click at [369, 203] on input "True" at bounding box center [365, 199] width 8 height 7
radio input "true"
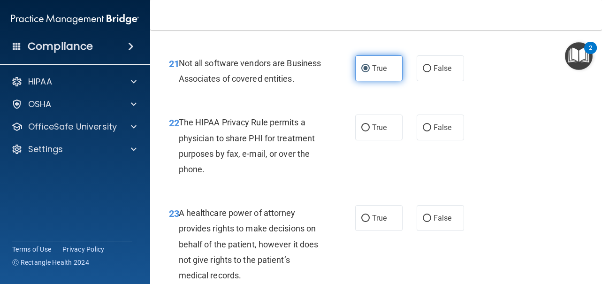
scroll to position [2048, 0]
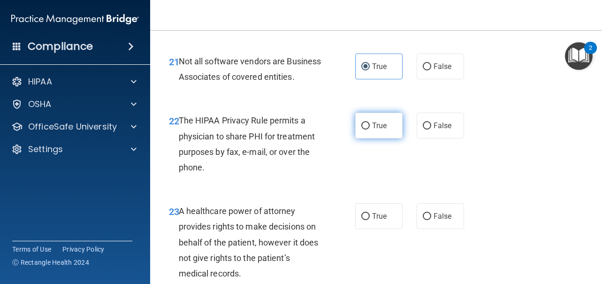
click at [380, 130] on span "True" at bounding box center [379, 125] width 15 height 9
click at [369, 129] on input "True" at bounding box center [365, 125] width 8 height 7
radio input "true"
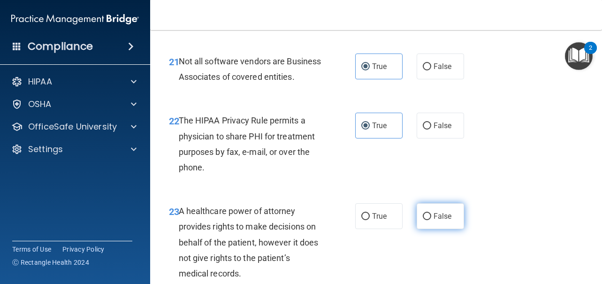
click at [435, 229] on label "False" at bounding box center [439, 216] width 47 height 26
click at [431, 220] on input "False" at bounding box center [426, 216] width 8 height 7
radio input "true"
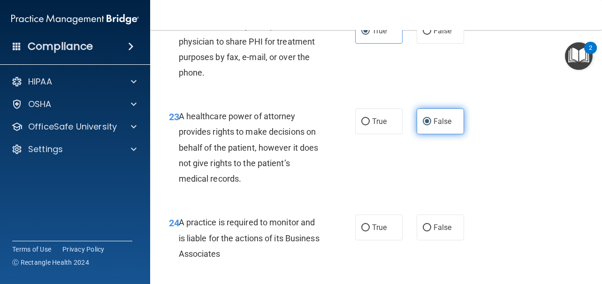
scroll to position [2144, 0]
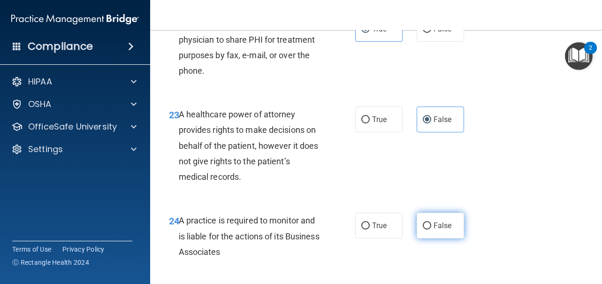
click at [435, 230] on span "False" at bounding box center [442, 225] width 18 height 9
click at [431, 229] on input "False" at bounding box center [426, 225] width 8 height 7
radio input "true"
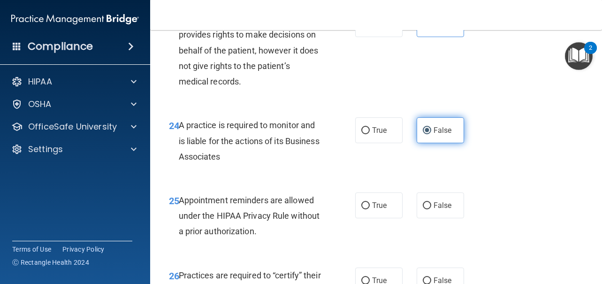
scroll to position [2257, 0]
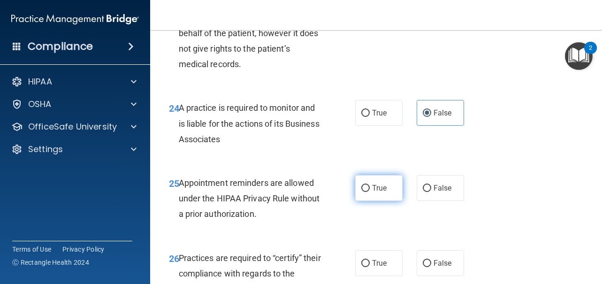
click at [372, 192] on span "True" at bounding box center [379, 187] width 15 height 9
click at [369, 192] on input "True" at bounding box center [365, 188] width 8 height 7
radio input "true"
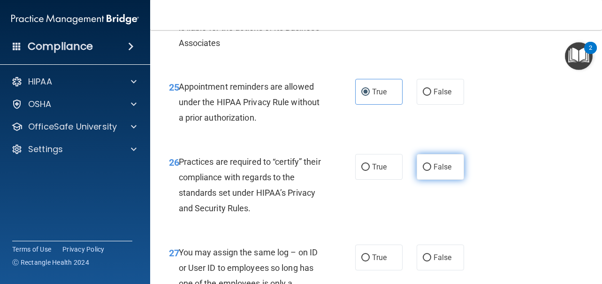
click at [428, 180] on label "False" at bounding box center [439, 167] width 47 height 26
click at [428, 171] on input "False" at bounding box center [426, 167] width 8 height 7
radio input "true"
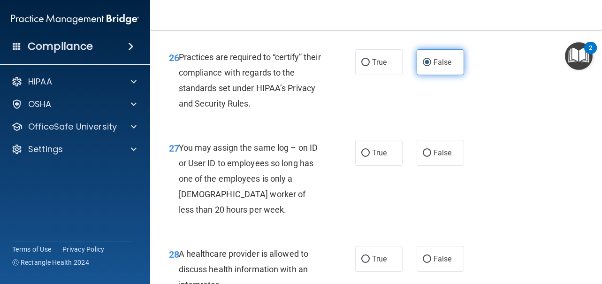
scroll to position [2458, 0]
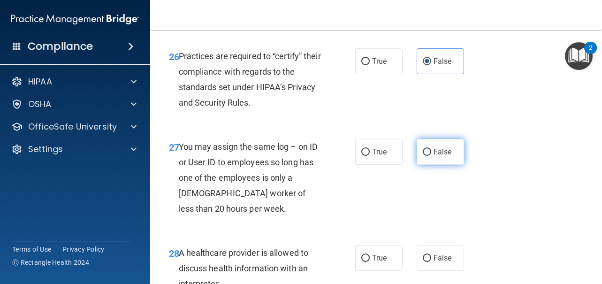
click at [430, 165] on label "False" at bounding box center [439, 152] width 47 height 26
click at [430, 156] on input "False" at bounding box center [426, 152] width 8 height 7
radio input "true"
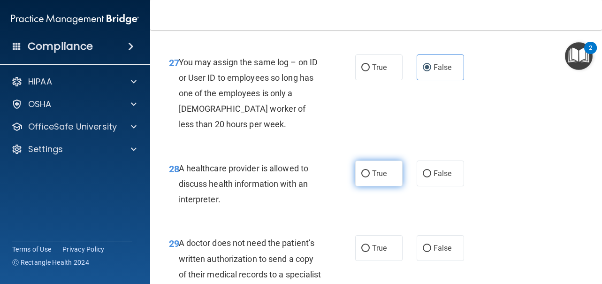
click at [377, 178] on span "True" at bounding box center [379, 173] width 15 height 9
click at [369, 177] on input "True" at bounding box center [365, 173] width 8 height 7
radio input "true"
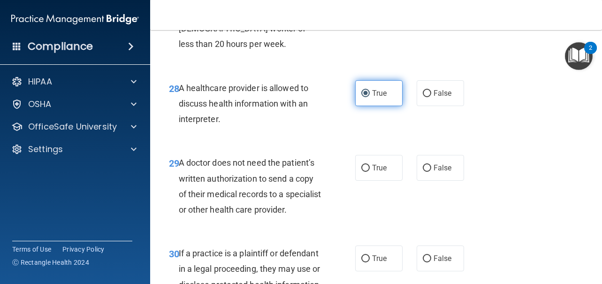
click at [377, 172] on span "True" at bounding box center [379, 167] width 15 height 9
click at [369, 172] on input "True" at bounding box center [365, 168] width 8 height 7
radio input "true"
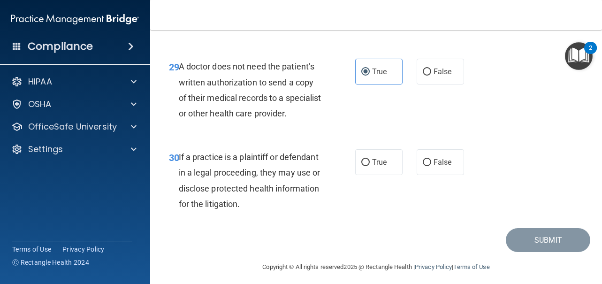
click at [377, 175] on label "True" at bounding box center [378, 162] width 47 height 26
click at [369, 166] on input "True" at bounding box center [365, 162] width 8 height 7
radio input "true"
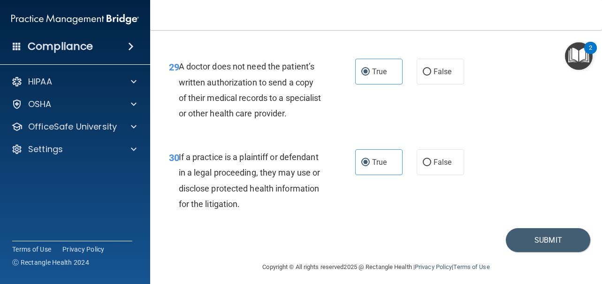
scroll to position [2771, 0]
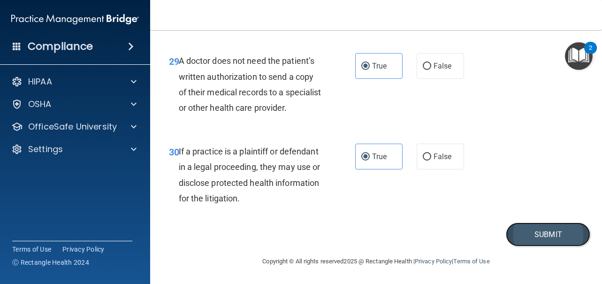
click at [537, 240] on button "Submit" at bounding box center [547, 234] width 84 height 24
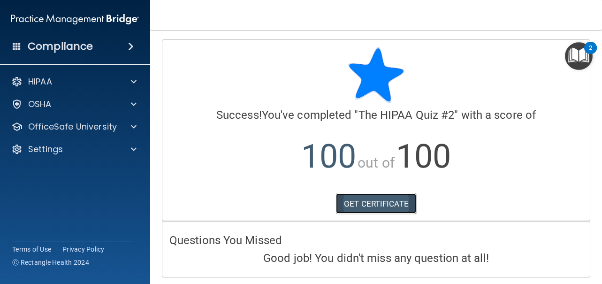
click at [398, 202] on link "GET CERTIFICATE" at bounding box center [376, 203] width 80 height 21
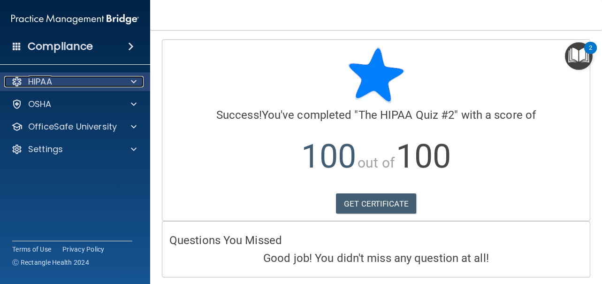
click at [81, 82] on div "HIPAA" at bounding box center [62, 81] width 116 height 11
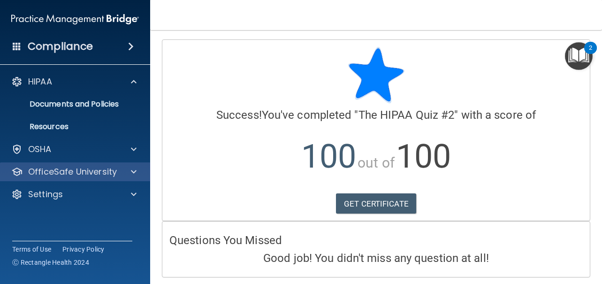
click at [55, 180] on div "OfficeSafe University" at bounding box center [75, 171] width 151 height 19
click at [118, 176] on div "OfficeSafe University" at bounding box center [62, 171] width 116 height 11
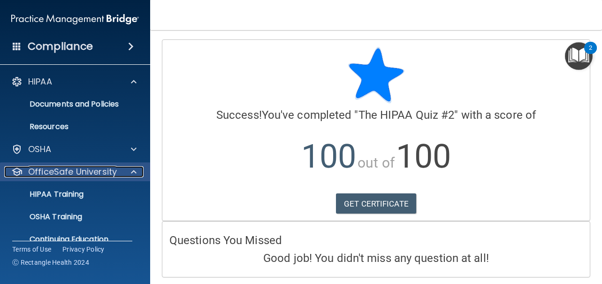
scroll to position [38, 0]
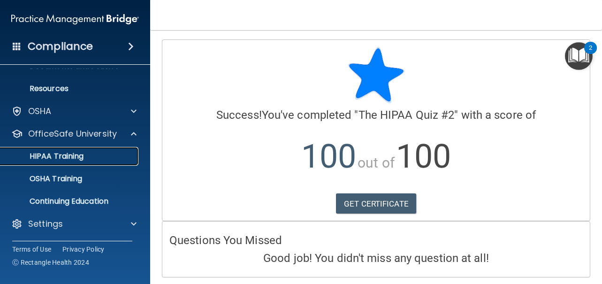
click at [88, 154] on div "HIPAA Training" at bounding box center [70, 155] width 128 height 9
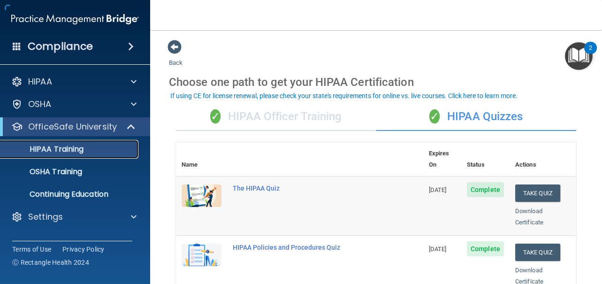
click at [88, 154] on link "HIPAA Training" at bounding box center [65, 149] width 148 height 19
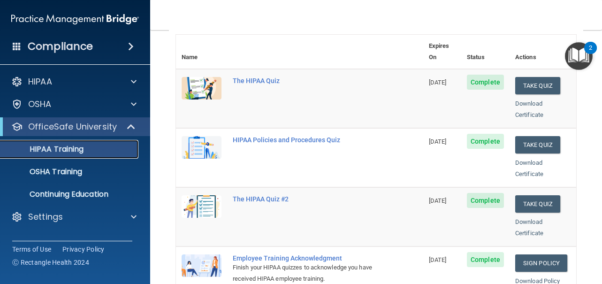
scroll to position [108, 0]
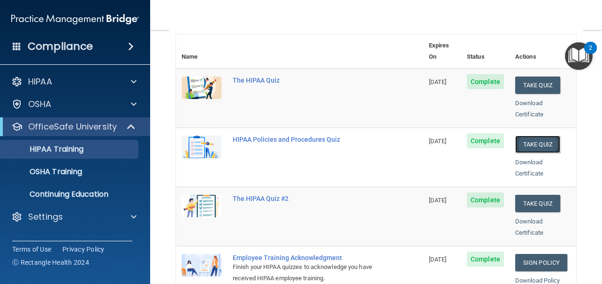
click at [533, 137] on button "Take Quiz" at bounding box center [537, 144] width 45 height 17
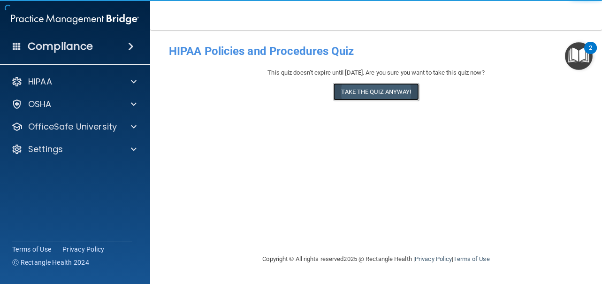
click at [394, 86] on button "Take the quiz anyway!" at bounding box center [375, 91] width 85 height 17
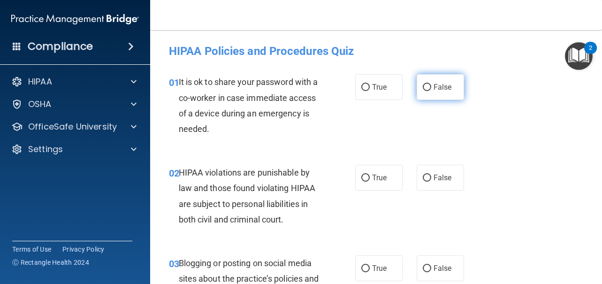
click at [422, 84] on input "False" at bounding box center [426, 87] width 8 height 7
radio input "true"
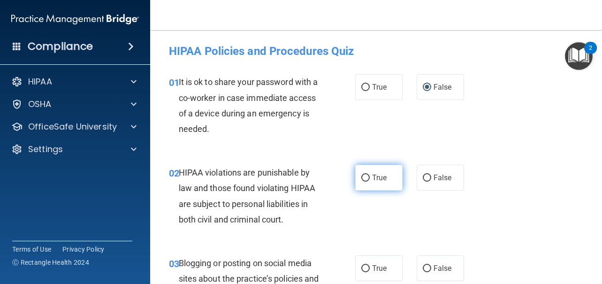
click at [370, 184] on label "True" at bounding box center [378, 178] width 47 height 26
click at [369, 181] on input "True" at bounding box center [365, 177] width 8 height 7
radio input "true"
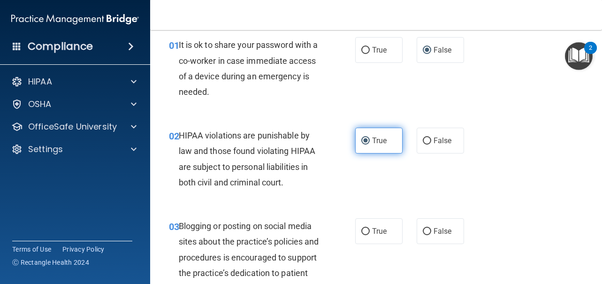
scroll to position [38, 0]
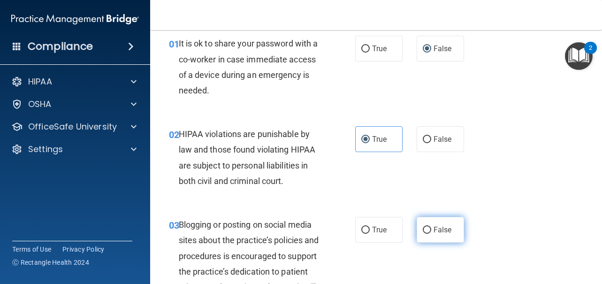
click at [441, 225] on label "False" at bounding box center [439, 230] width 47 height 26
click at [431, 226] on input "False" at bounding box center [426, 229] width 8 height 7
radio input "true"
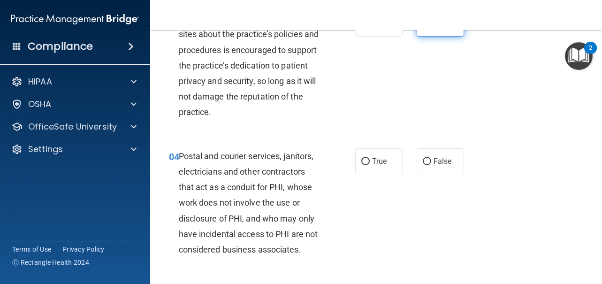
scroll to position [245, 0]
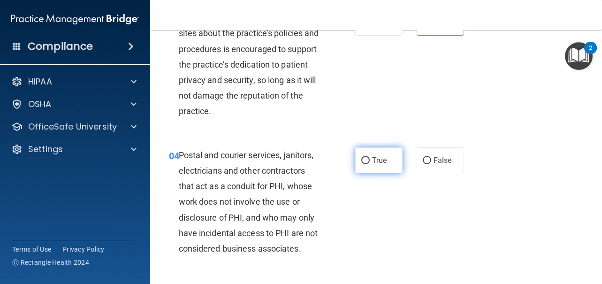
click at [373, 151] on label "True" at bounding box center [378, 160] width 47 height 26
click at [369, 157] on input "True" at bounding box center [365, 160] width 8 height 7
radio input "true"
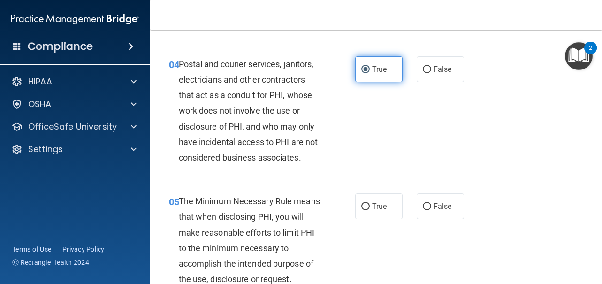
scroll to position [339, 0]
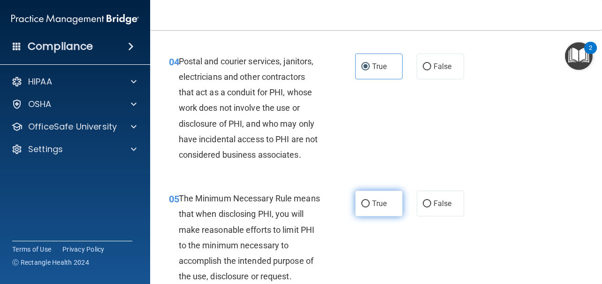
click at [386, 205] on label "True" at bounding box center [378, 203] width 47 height 26
click at [369, 205] on input "True" at bounding box center [365, 203] width 8 height 7
radio input "true"
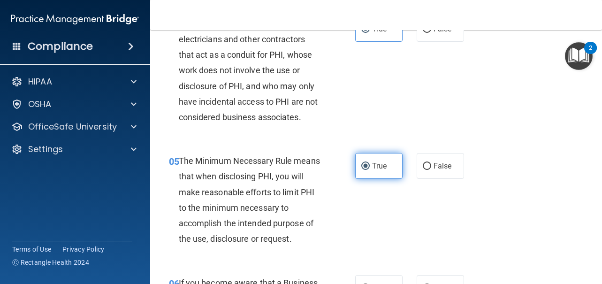
scroll to position [457, 0]
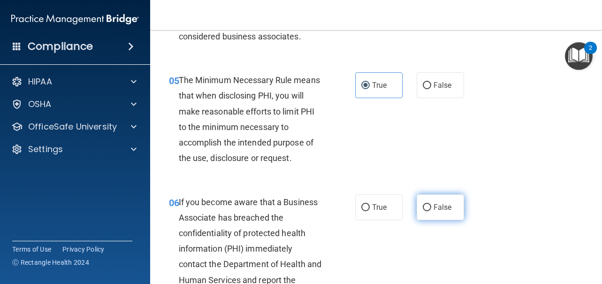
click at [452, 200] on label "False" at bounding box center [439, 207] width 47 height 26
click at [431, 204] on input "False" at bounding box center [426, 207] width 8 height 7
radio input "true"
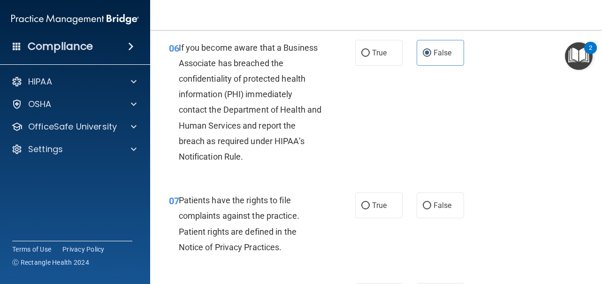
scroll to position [611, 0]
click at [367, 200] on label "True" at bounding box center [378, 205] width 47 height 26
click at [367, 202] on input "True" at bounding box center [365, 205] width 8 height 7
radio input "true"
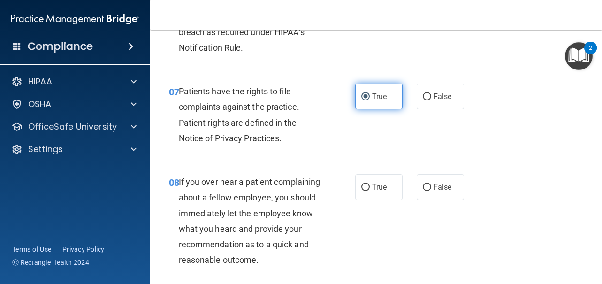
scroll to position [730, 0]
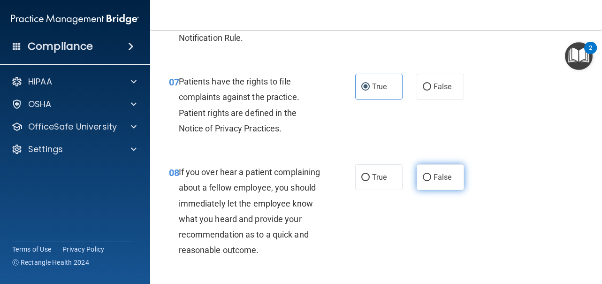
click at [440, 175] on span "False" at bounding box center [442, 177] width 18 height 9
click at [431, 175] on input "False" at bounding box center [426, 177] width 8 height 7
radio input "true"
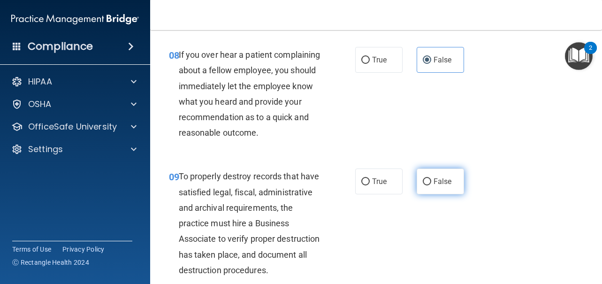
click at [435, 186] on span "False" at bounding box center [442, 181] width 18 height 9
click at [431, 185] on input "False" at bounding box center [426, 181] width 8 height 7
radio input "true"
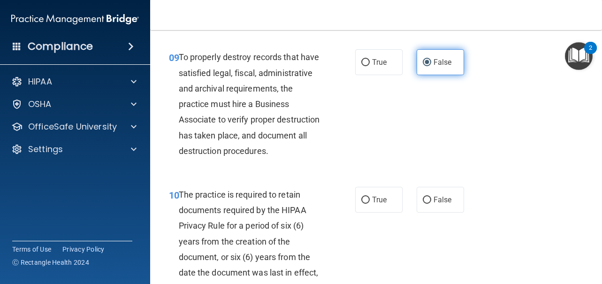
scroll to position [967, 0]
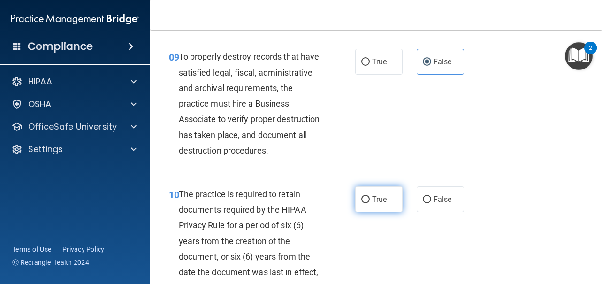
click at [361, 203] on input "True" at bounding box center [365, 199] width 8 height 7
radio input "true"
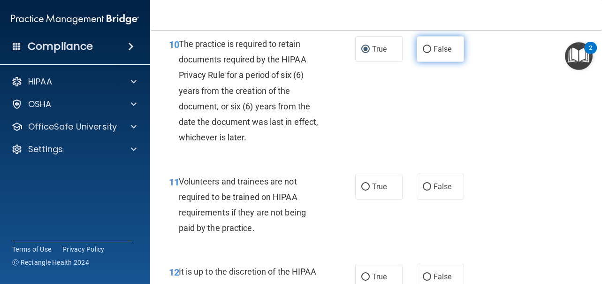
scroll to position [1117, 0]
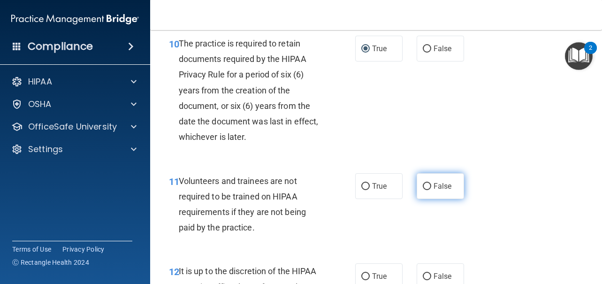
click at [438, 199] on label "False" at bounding box center [439, 186] width 47 height 26
click at [431, 190] on input "False" at bounding box center [426, 186] width 8 height 7
radio input "true"
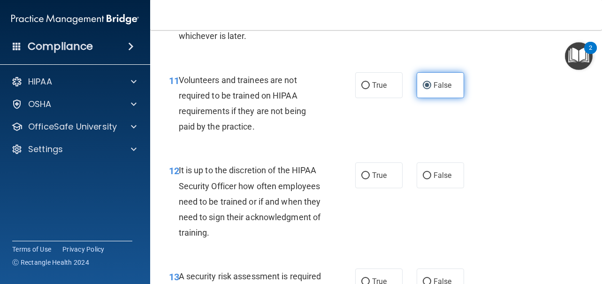
scroll to position [1229, 0]
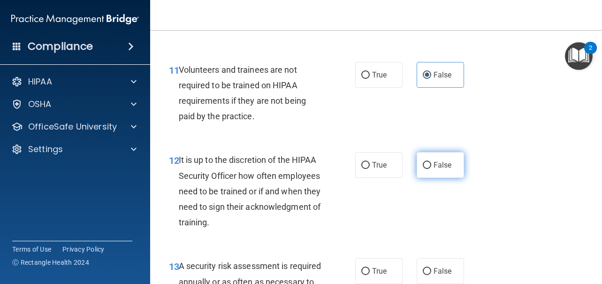
click at [441, 178] on label "False" at bounding box center [439, 165] width 47 height 26
click at [431, 169] on input "False" at bounding box center [426, 165] width 8 height 7
radio input "true"
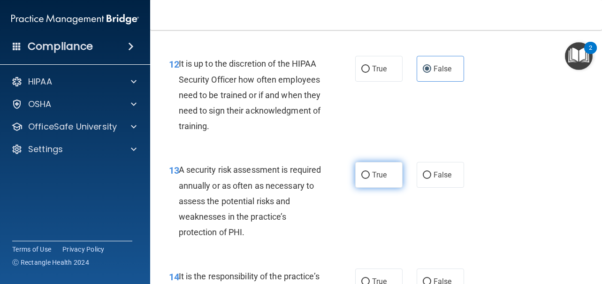
click at [368, 188] on label "True" at bounding box center [378, 175] width 47 height 26
click at [368, 179] on input "True" at bounding box center [365, 175] width 8 height 7
radio input "true"
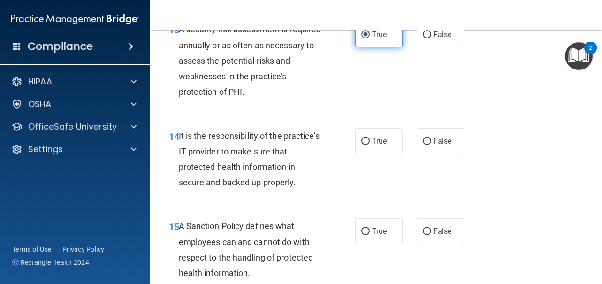
scroll to position [1466, 0]
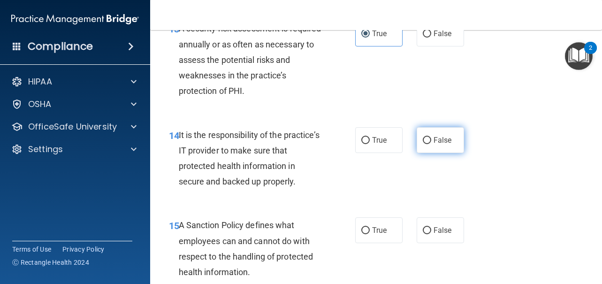
click at [434, 144] on span "False" at bounding box center [442, 140] width 18 height 9
click at [431, 144] on input "False" at bounding box center [426, 140] width 8 height 7
radio input "true"
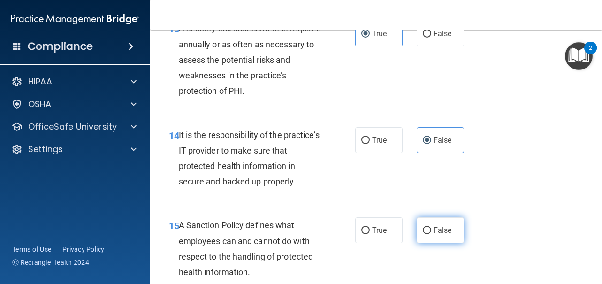
click at [434, 243] on label "False" at bounding box center [439, 230] width 47 height 26
click at [431, 234] on input "False" at bounding box center [426, 230] width 8 height 7
radio input "true"
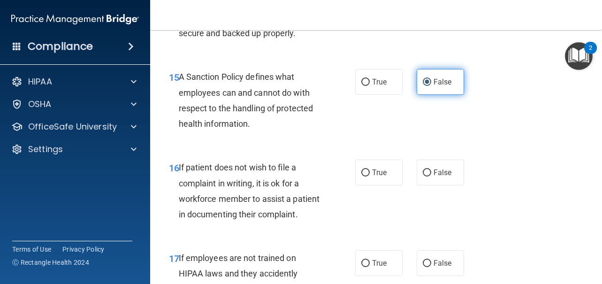
scroll to position [1623, 0]
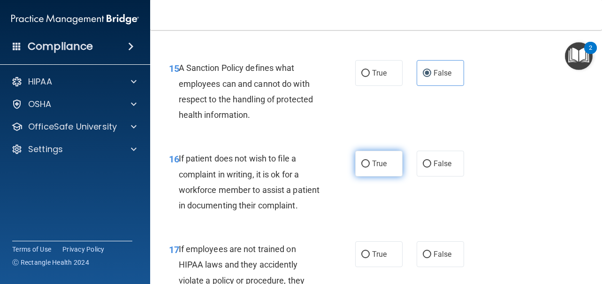
click at [359, 176] on label "True" at bounding box center [378, 164] width 47 height 26
click at [361, 167] on input "True" at bounding box center [365, 163] width 8 height 7
radio input "true"
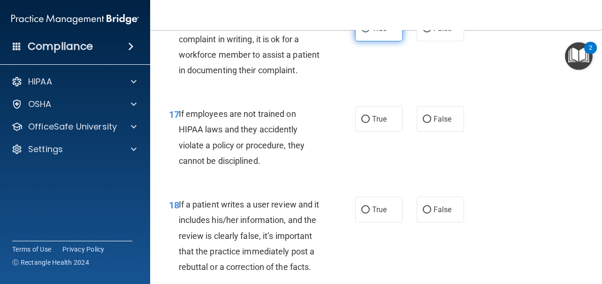
scroll to position [1758, 0]
click at [431, 131] on label "False" at bounding box center [439, 119] width 47 height 26
click at [431, 122] on input "False" at bounding box center [426, 118] width 8 height 7
radio input "true"
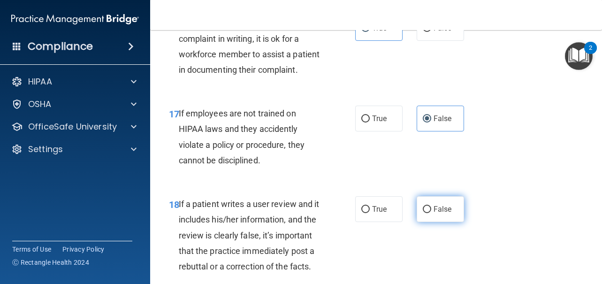
click at [425, 213] on input "False" at bounding box center [426, 209] width 8 height 7
radio input "true"
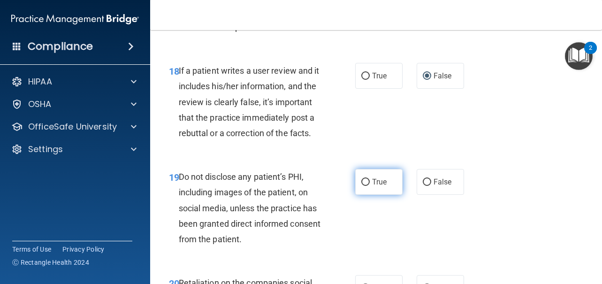
click at [385, 195] on label "True" at bounding box center [378, 182] width 47 height 26
click at [369, 186] on input "True" at bounding box center [365, 182] width 8 height 7
radio input "true"
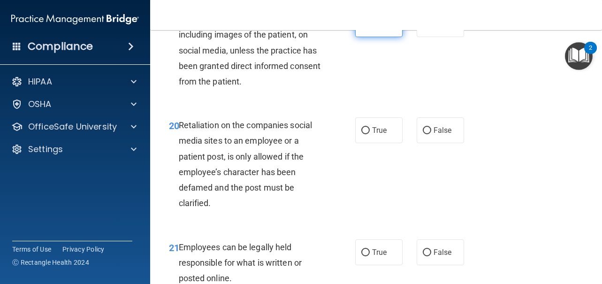
scroll to position [2051, 0]
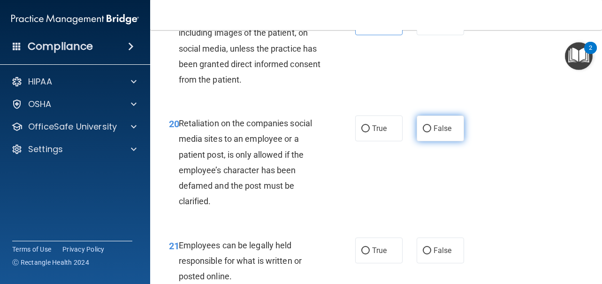
click at [443, 141] on label "False" at bounding box center [439, 128] width 47 height 26
click at [431, 132] on input "False" at bounding box center [426, 128] width 8 height 7
radio input "true"
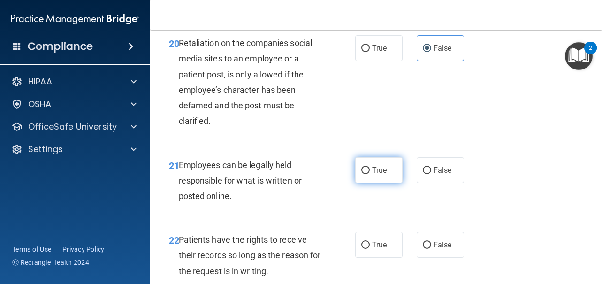
click at [392, 183] on label "True" at bounding box center [378, 170] width 47 height 26
click at [369, 174] on input "True" at bounding box center [365, 170] width 8 height 7
radio input "true"
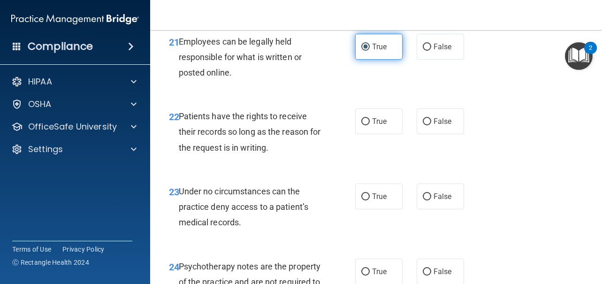
scroll to position [2255, 0]
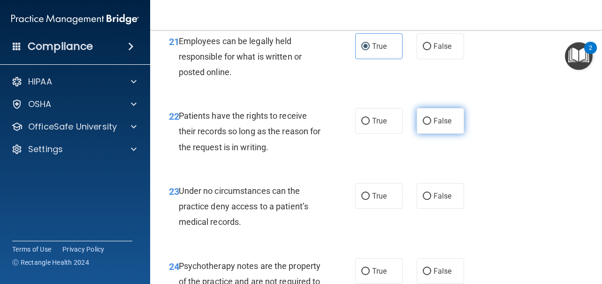
click at [438, 134] on label "False" at bounding box center [439, 121] width 47 height 26
click at [431, 125] on input "False" at bounding box center [426, 121] width 8 height 7
radio input "true"
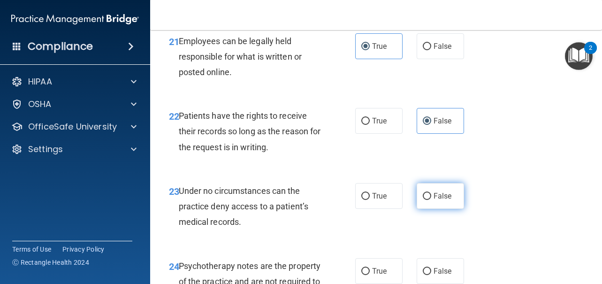
click at [445, 200] on span "False" at bounding box center [442, 195] width 18 height 9
click at [431, 200] on input "False" at bounding box center [426, 196] width 8 height 7
radio input "true"
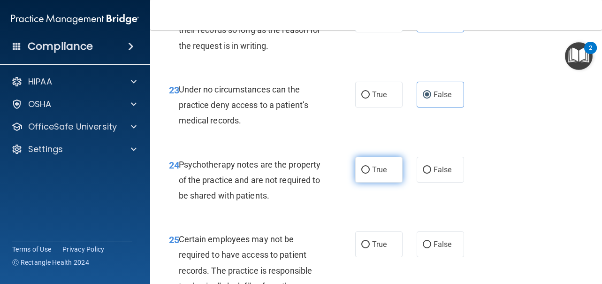
click at [373, 174] on span "True" at bounding box center [379, 169] width 15 height 9
click at [369, 173] on input "True" at bounding box center [365, 169] width 8 height 7
radio input "true"
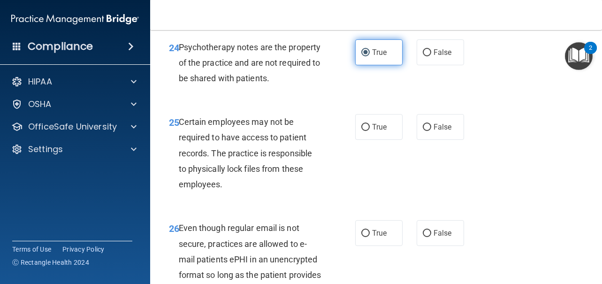
scroll to position [2474, 0]
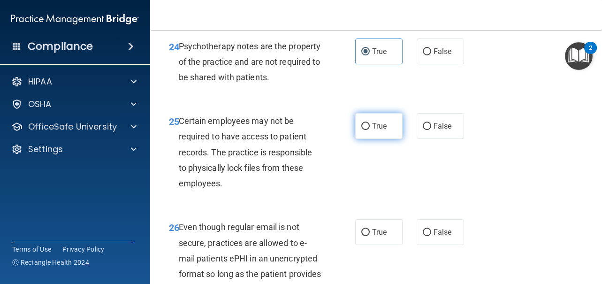
click at [375, 139] on label "True" at bounding box center [378, 126] width 47 height 26
click at [369, 130] on input "True" at bounding box center [365, 126] width 8 height 7
radio input "true"
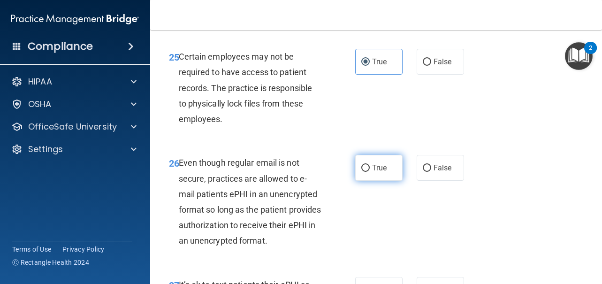
click at [365, 172] on input "True" at bounding box center [365, 168] width 8 height 7
radio input "true"
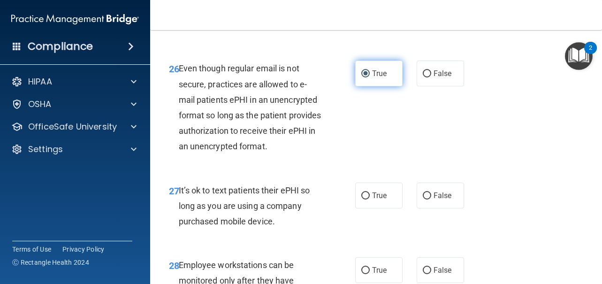
scroll to position [2634, 0]
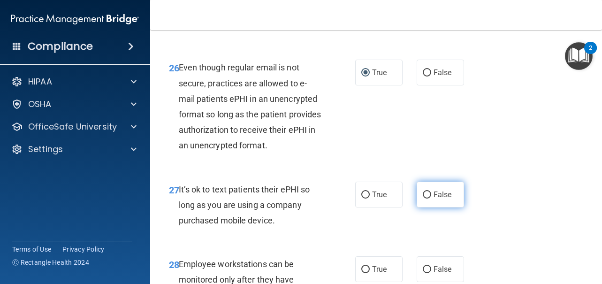
click at [442, 199] on span "False" at bounding box center [442, 194] width 18 height 9
click at [431, 198] on input "False" at bounding box center [426, 194] width 8 height 7
radio input "true"
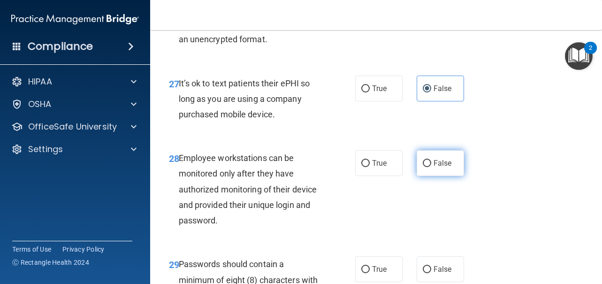
click at [435, 167] on span "False" at bounding box center [442, 162] width 18 height 9
click at [431, 167] on input "False" at bounding box center [426, 163] width 8 height 7
radio input "true"
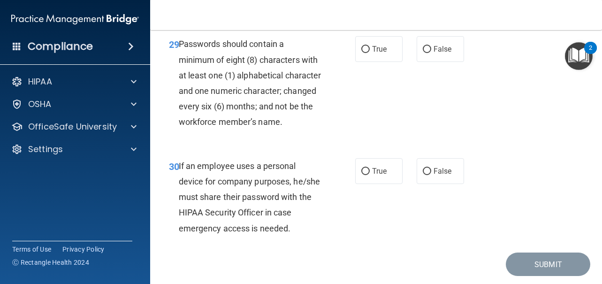
scroll to position [2961, 0]
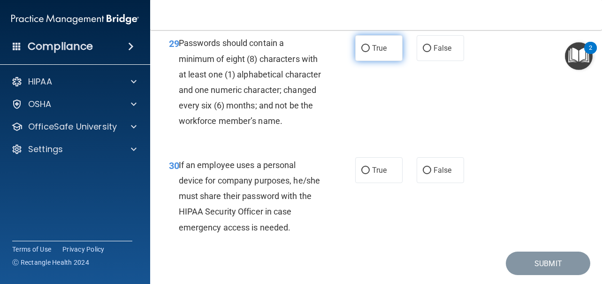
click at [381, 53] on span "True" at bounding box center [379, 48] width 15 height 9
click at [369, 52] on input "True" at bounding box center [365, 48] width 8 height 7
radio input "true"
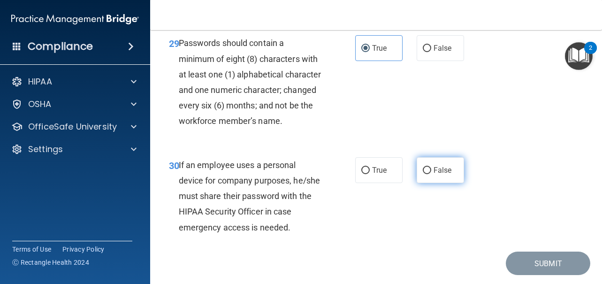
click at [424, 174] on input "False" at bounding box center [426, 170] width 8 height 7
radio input "true"
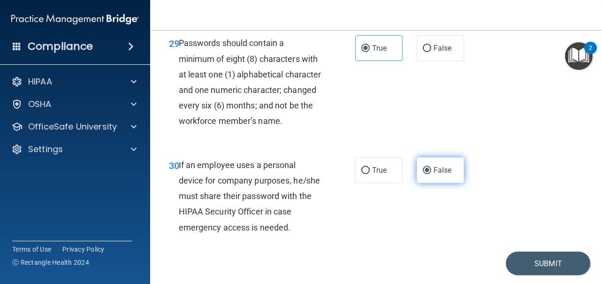
scroll to position [3067, 0]
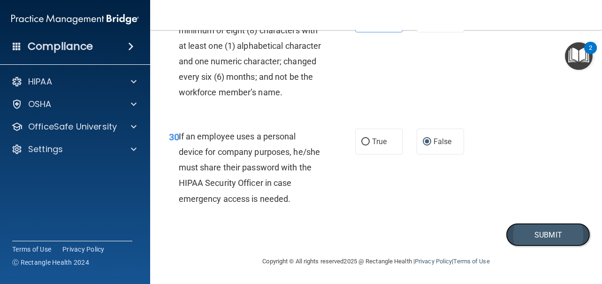
click at [510, 236] on button "Submit" at bounding box center [547, 235] width 84 height 24
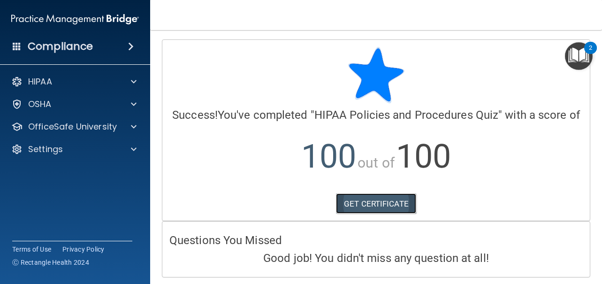
click at [396, 214] on link "GET CERTIFICATE" at bounding box center [376, 203] width 80 height 21
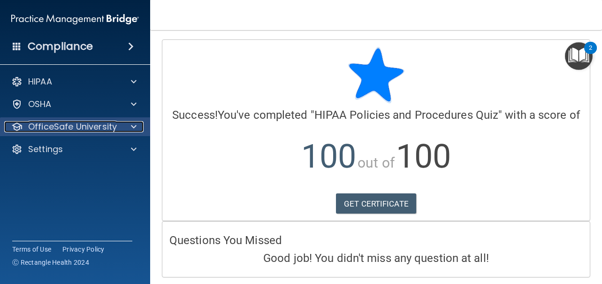
click at [52, 124] on p "OfficeSafe University" at bounding box center [72, 126] width 89 height 11
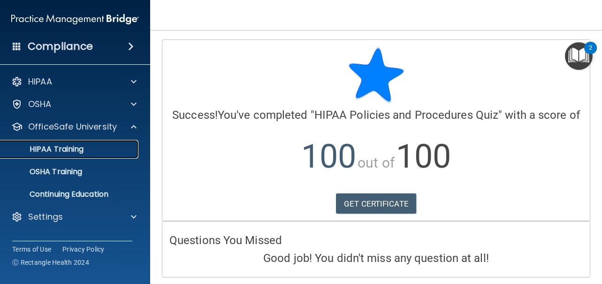
click at [84, 157] on link "HIPAA Training" at bounding box center [65, 149] width 148 height 19
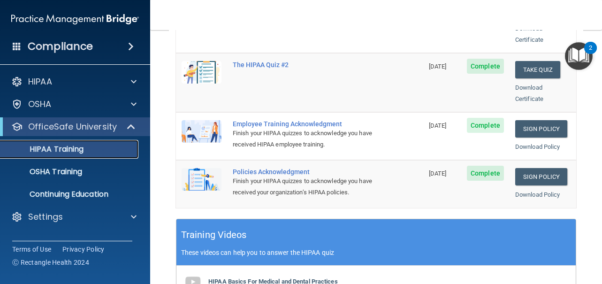
scroll to position [258, 0]
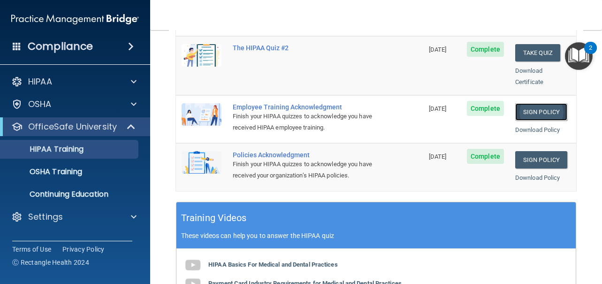
click at [520, 105] on link "Sign Policy" at bounding box center [541, 111] width 52 height 17
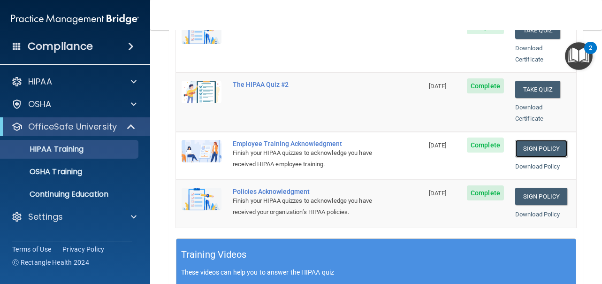
scroll to position [221, 0]
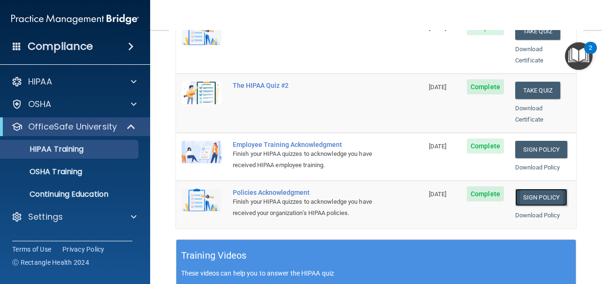
click at [527, 191] on link "Sign Policy" at bounding box center [541, 196] width 52 height 17
click at [297, 117] on td "The HIPAA Quiz #2" at bounding box center [325, 103] width 196 height 59
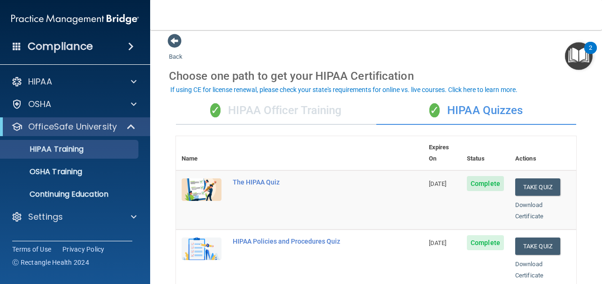
scroll to position [0, 0]
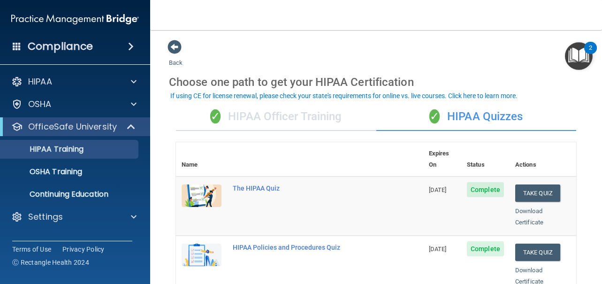
click at [311, 117] on div "✓ HIPAA Officer Training" at bounding box center [276, 117] width 200 height 28
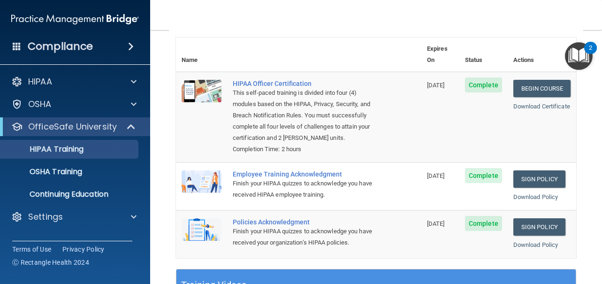
scroll to position [106, 0]
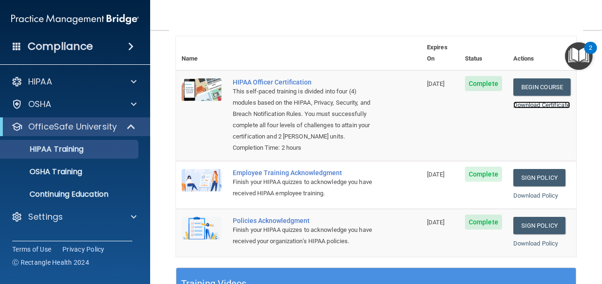
click at [524, 101] on link "Download Certificate" at bounding box center [541, 104] width 57 height 7
click at [525, 182] on link "Sign Policy" at bounding box center [539, 177] width 52 height 17
click at [522, 221] on link "Sign Policy" at bounding box center [539, 225] width 52 height 17
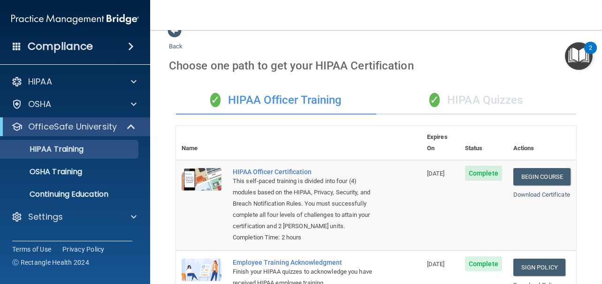
scroll to position [7, 0]
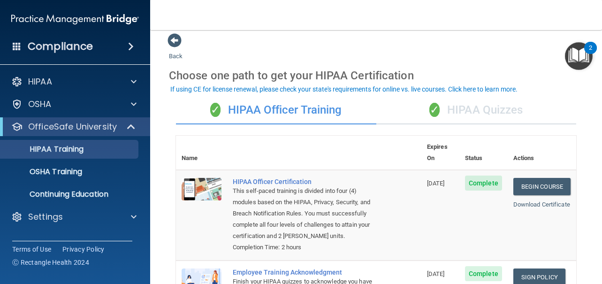
click at [436, 111] on div "✓ HIPAA Quizzes" at bounding box center [476, 110] width 200 height 28
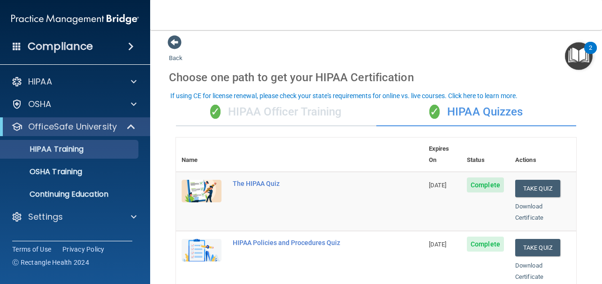
scroll to position [0, 0]
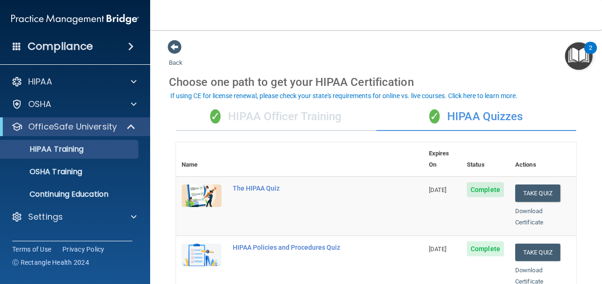
click at [290, 121] on div "✓ HIPAA Officer Training" at bounding box center [276, 117] width 200 height 28
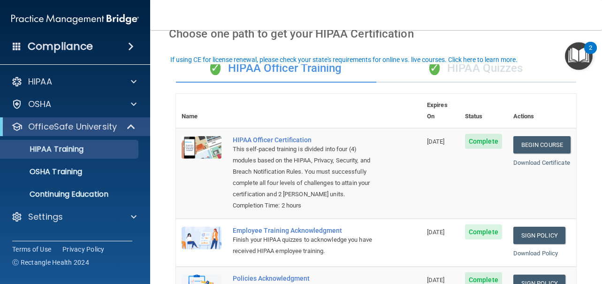
scroll to position [35, 0]
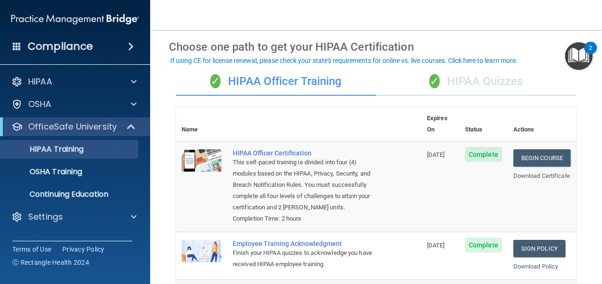
click at [459, 88] on div "✓ HIPAA Quizzes" at bounding box center [476, 82] width 200 height 28
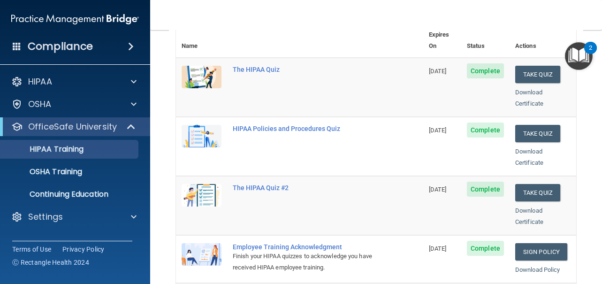
scroll to position [103, 0]
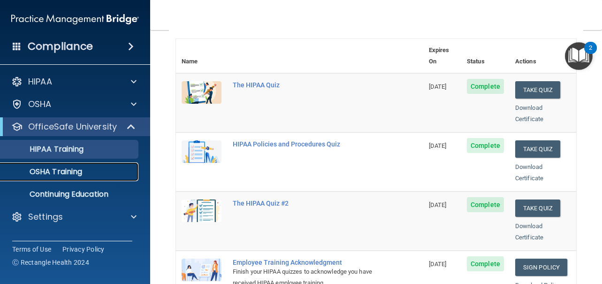
click at [75, 172] on p "OSHA Training" at bounding box center [44, 171] width 76 height 9
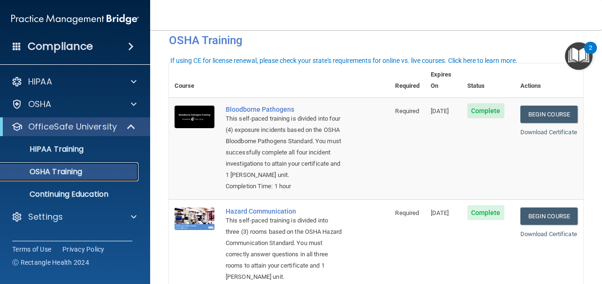
scroll to position [11, 0]
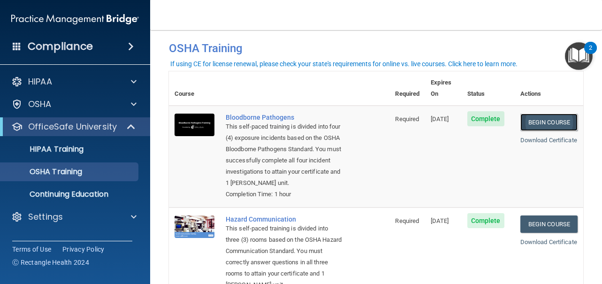
click at [530, 115] on link "Begin Course" at bounding box center [548, 121] width 57 height 17
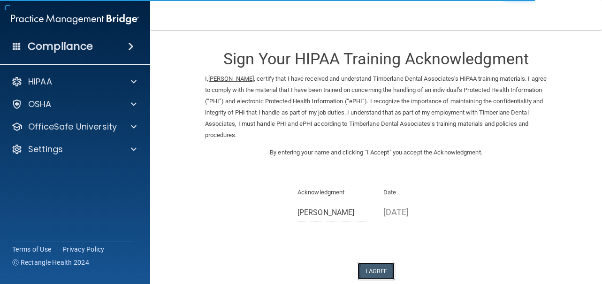
click at [371, 265] on button "I Agree" at bounding box center [376, 270] width 38 height 17
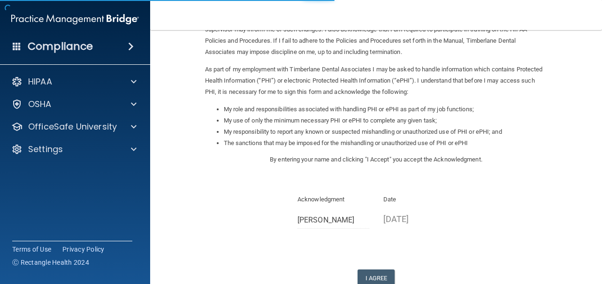
scroll to position [104, 0]
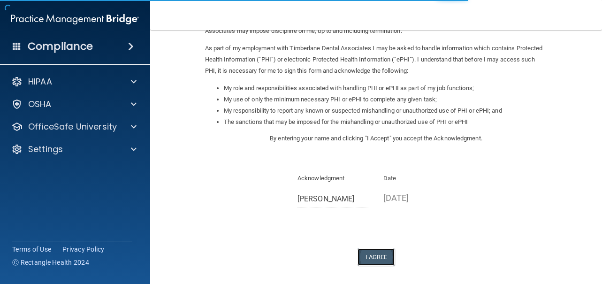
click at [377, 251] on button "I Agree" at bounding box center [376, 256] width 38 height 17
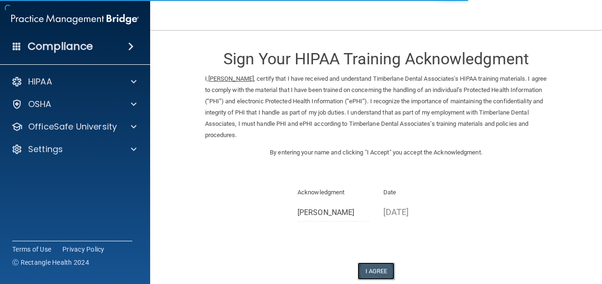
click at [380, 273] on button "I Agree" at bounding box center [376, 270] width 38 height 17
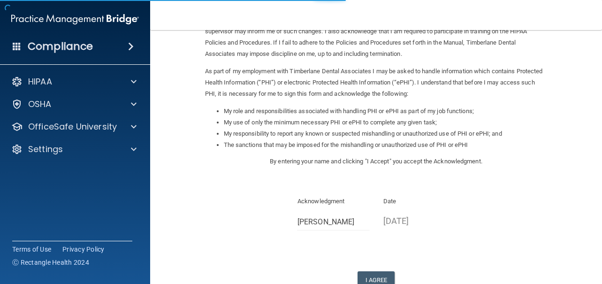
scroll to position [82, 0]
click at [372, 273] on button "I Agree" at bounding box center [376, 279] width 38 height 17
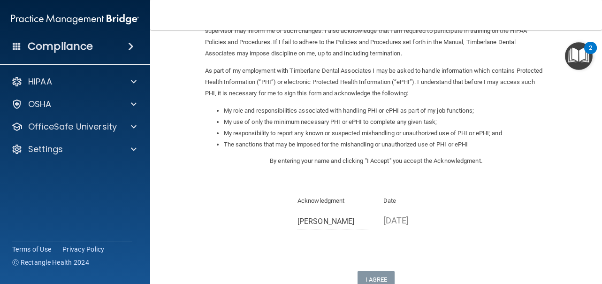
scroll to position [0, 0]
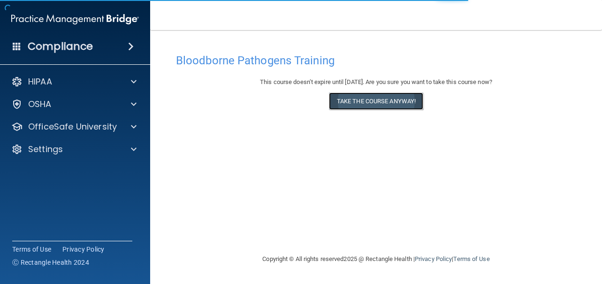
click at [378, 106] on button "Take the course anyway!" at bounding box center [376, 100] width 94 height 17
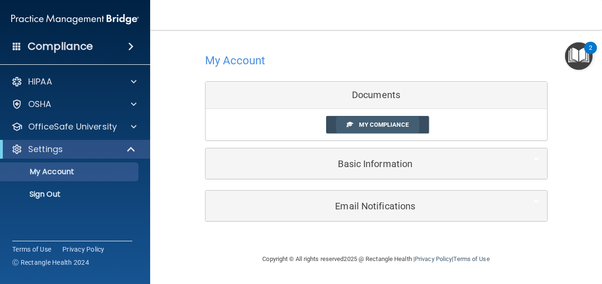
click at [366, 116] on link "My Compliance" at bounding box center [377, 124] width 103 height 17
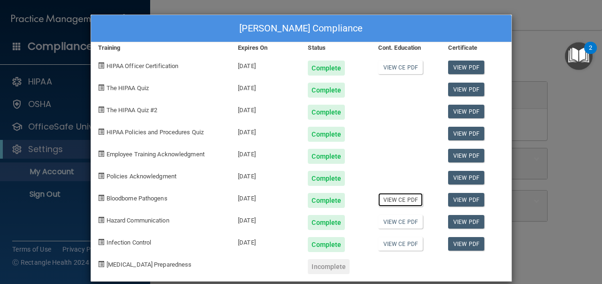
click at [395, 202] on link "View CE PDF" at bounding box center [400, 200] width 45 height 14
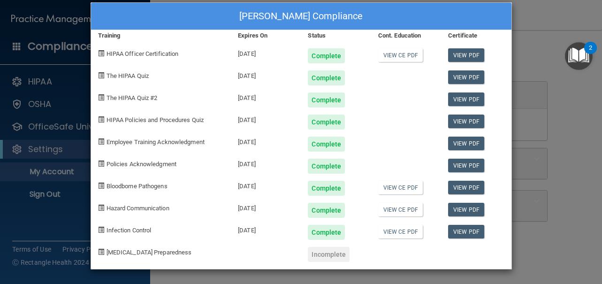
click at [535, 203] on div "Daisy Giroux's Compliance Training Expires On Status Cont. Education Certificat…" at bounding box center [301, 142] width 602 height 284
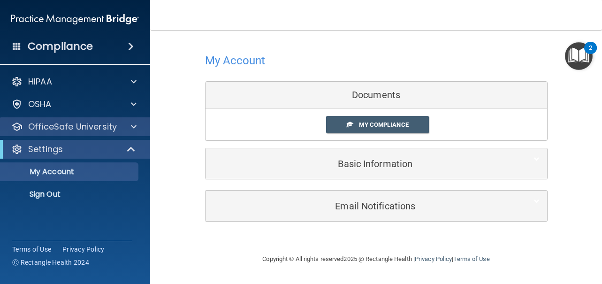
click at [73, 134] on div "OfficeSafe University" at bounding box center [75, 126] width 151 height 19
click at [134, 129] on span at bounding box center [134, 126] width 6 height 11
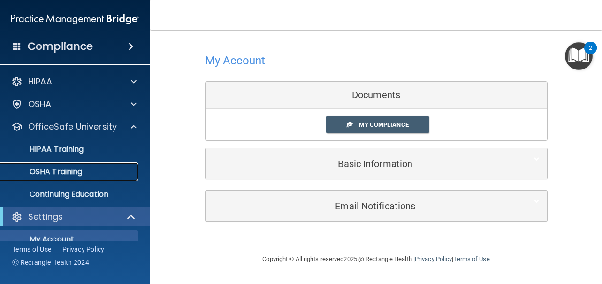
click at [82, 177] on link "OSHA Training" at bounding box center [65, 171] width 148 height 19
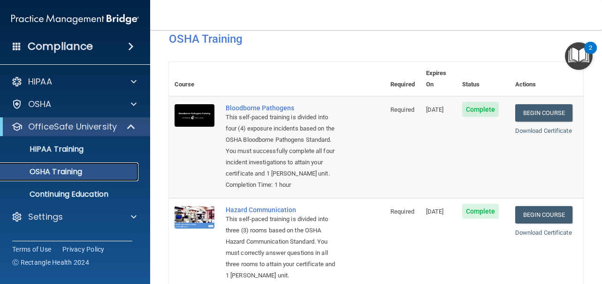
scroll to position [114, 0]
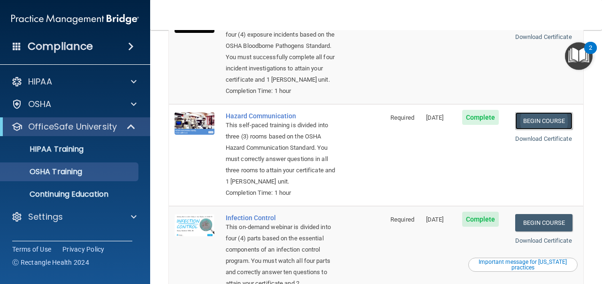
click at [523, 123] on link "Begin Course" at bounding box center [543, 120] width 57 height 17
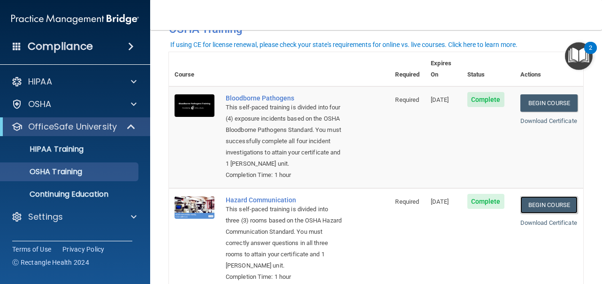
scroll to position [0, 0]
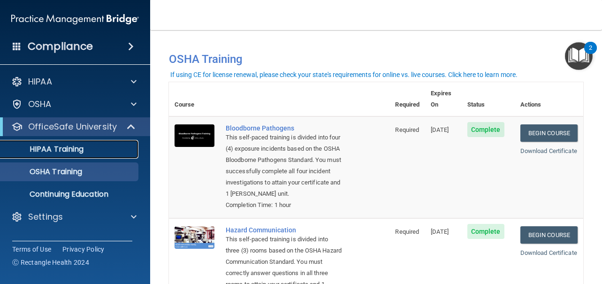
click at [75, 142] on link "HIPAA Training" at bounding box center [65, 149] width 148 height 19
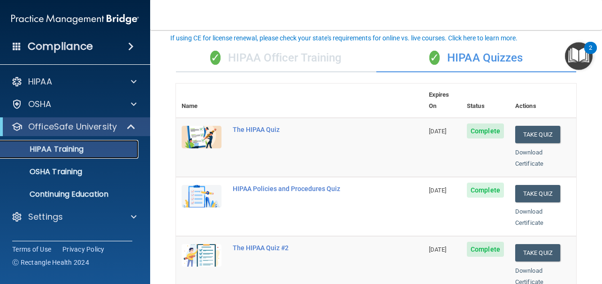
scroll to position [58, 0]
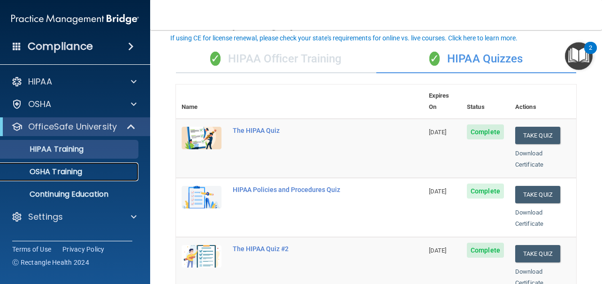
click at [68, 167] on p "OSHA Training" at bounding box center [44, 171] width 76 height 9
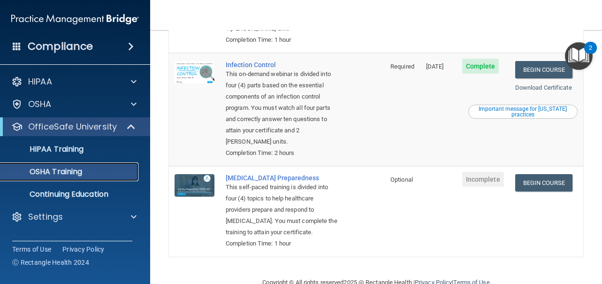
scroll to position [267, 0]
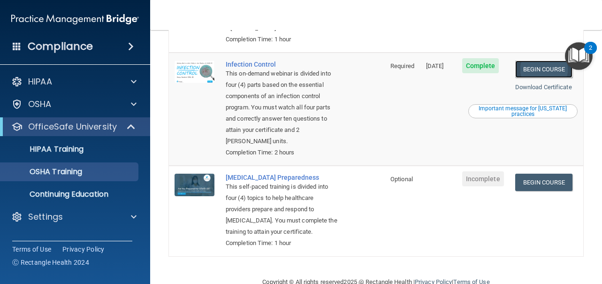
click at [541, 78] on link "Begin Course" at bounding box center [543, 68] width 57 height 17
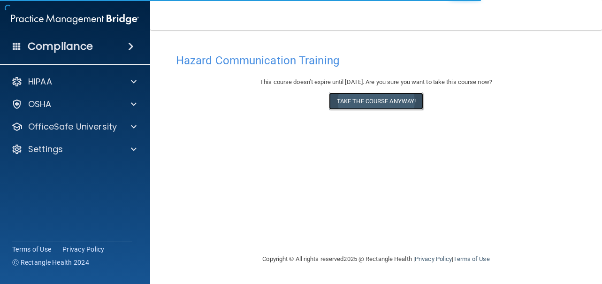
click at [400, 107] on button "Take the course anyway!" at bounding box center [376, 100] width 94 height 17
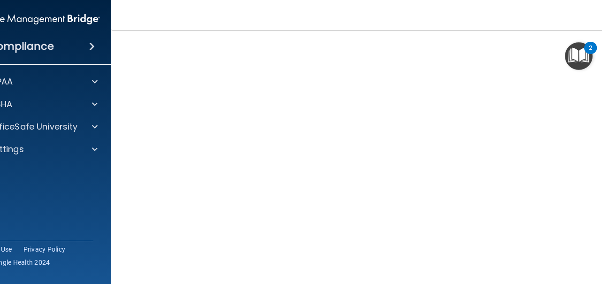
scroll to position [59, 0]
click at [130, 123] on div "Hazard Communication Training This course doesn’t expire until [DATE]. Are you …" at bounding box center [376, 163] width 492 height 346
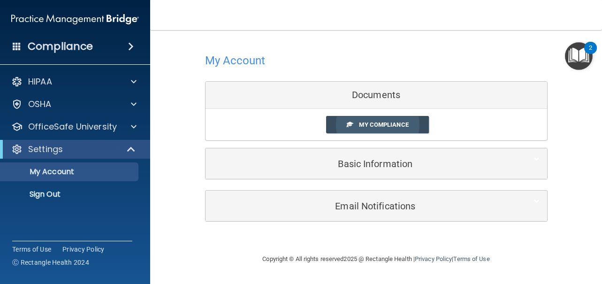
click at [377, 128] on span "My Compliance" at bounding box center [383, 124] width 49 height 7
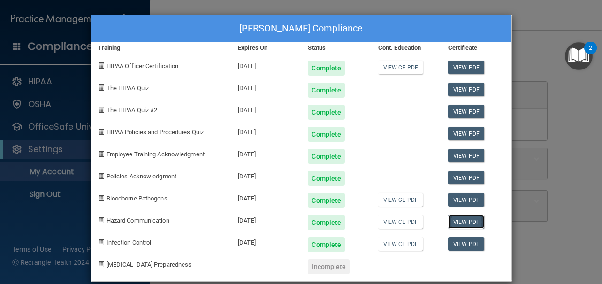
click at [458, 219] on link "View PDF" at bounding box center [466, 222] width 36 height 14
click at [452, 199] on link "View PDF" at bounding box center [466, 200] width 36 height 14
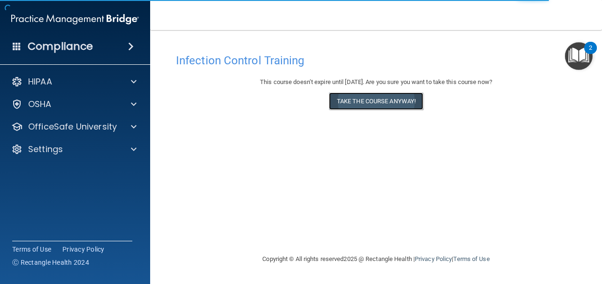
click at [381, 108] on button "Take the course anyway!" at bounding box center [376, 100] width 94 height 17
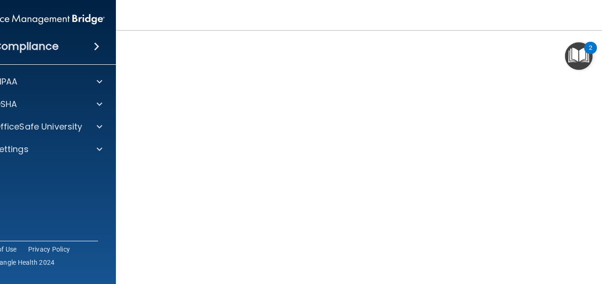
scroll to position [76, 0]
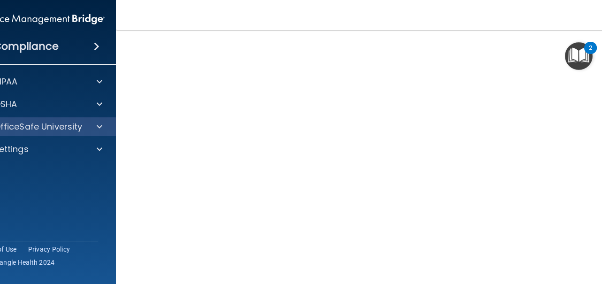
click at [47, 118] on div "OfficeSafe University" at bounding box center [41, 126] width 151 height 19
click at [88, 130] on div at bounding box center [97, 126] width 23 height 11
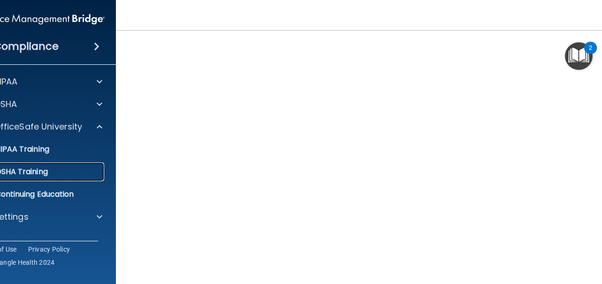
click at [60, 171] on div "OSHA Training" at bounding box center [36, 171] width 128 height 9
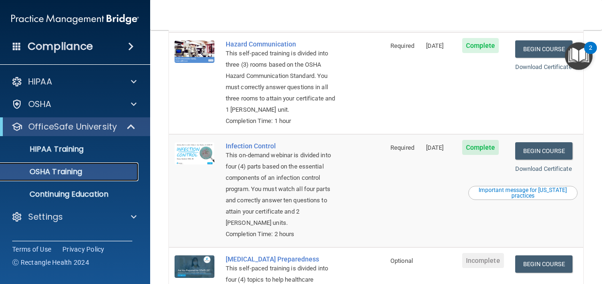
scroll to position [186, 0]
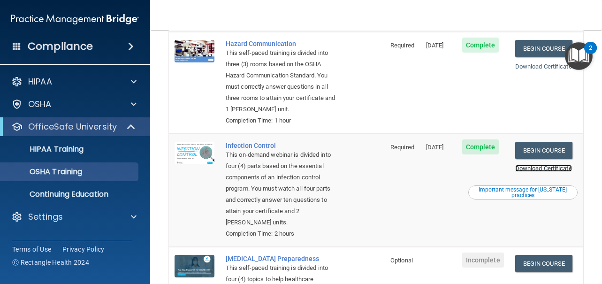
click at [541, 172] on link "Download Certificate" at bounding box center [543, 168] width 57 height 7
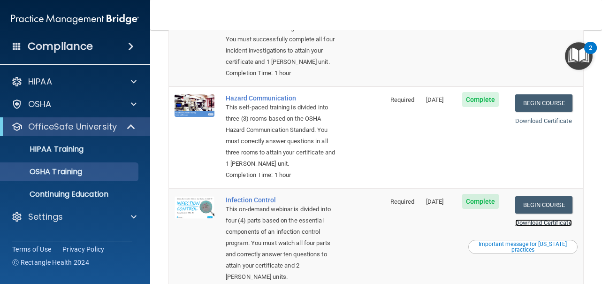
scroll to position [0, 0]
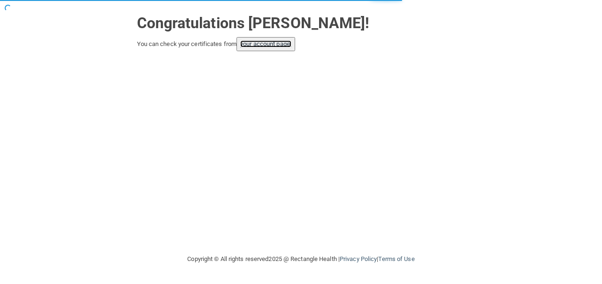
click at [261, 45] on link "your account page!" at bounding box center [265, 43] width 51 height 7
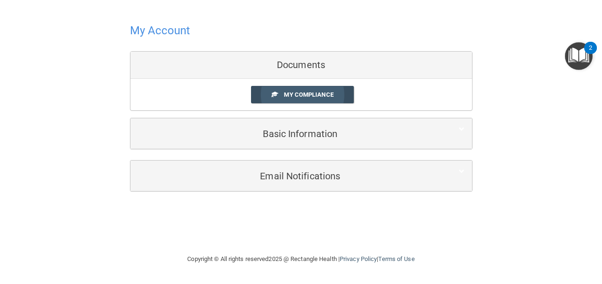
click at [292, 94] on span "My Compliance" at bounding box center [308, 94] width 49 height 7
